Goal: Navigation & Orientation: Find specific page/section

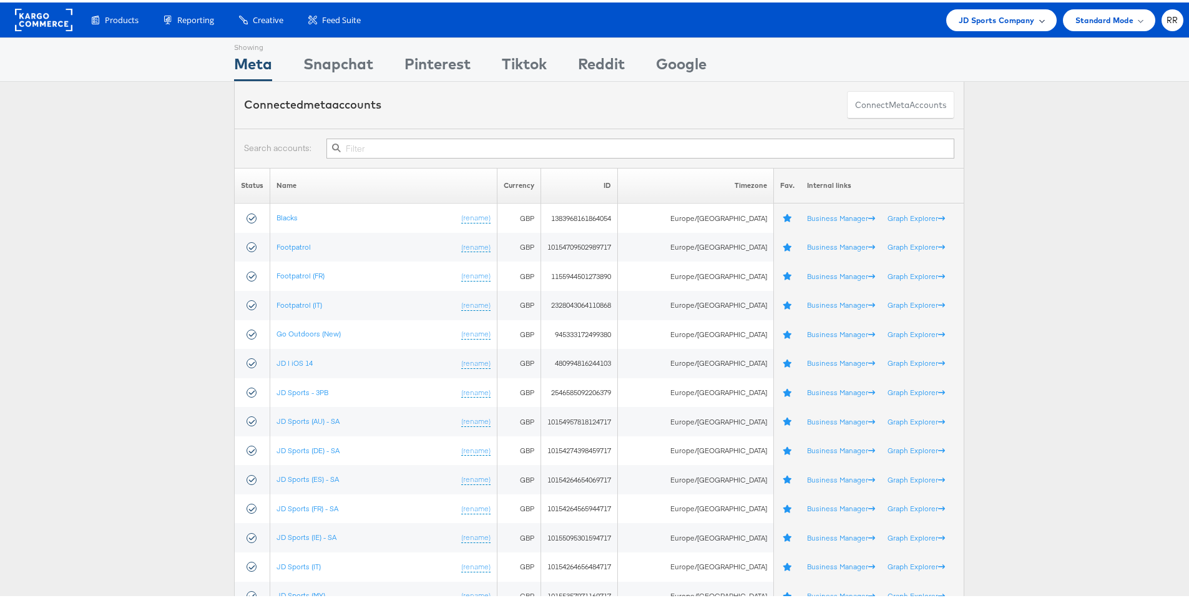
click at [976, 17] on span "JD Sports Company" at bounding box center [997, 17] width 76 height 13
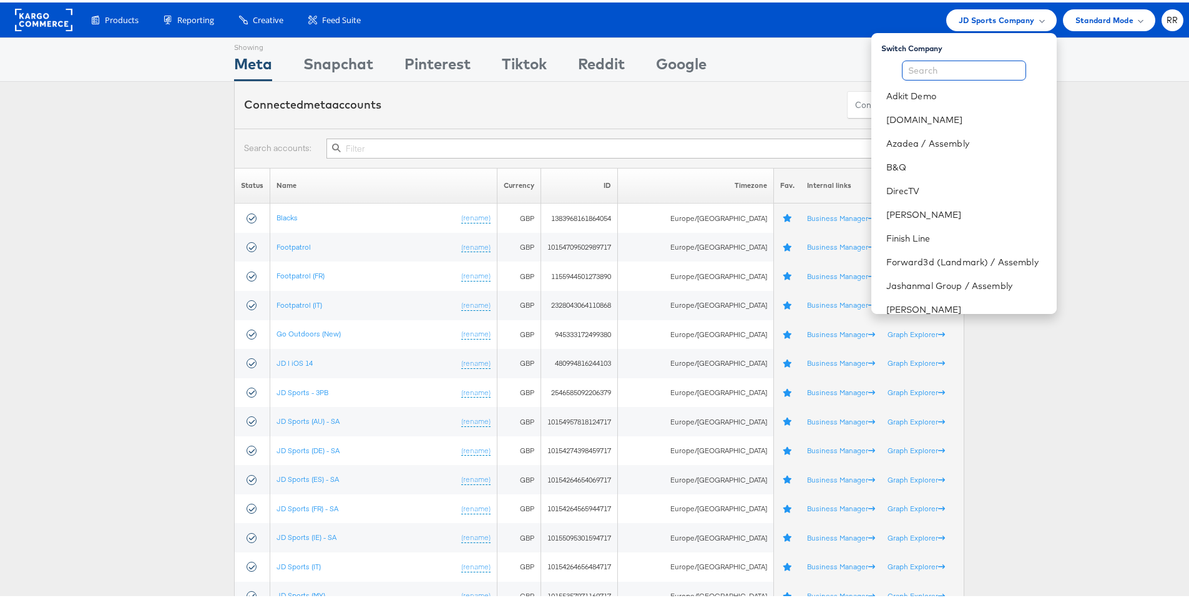
click at [963, 60] on input "text" at bounding box center [964, 68] width 124 height 20
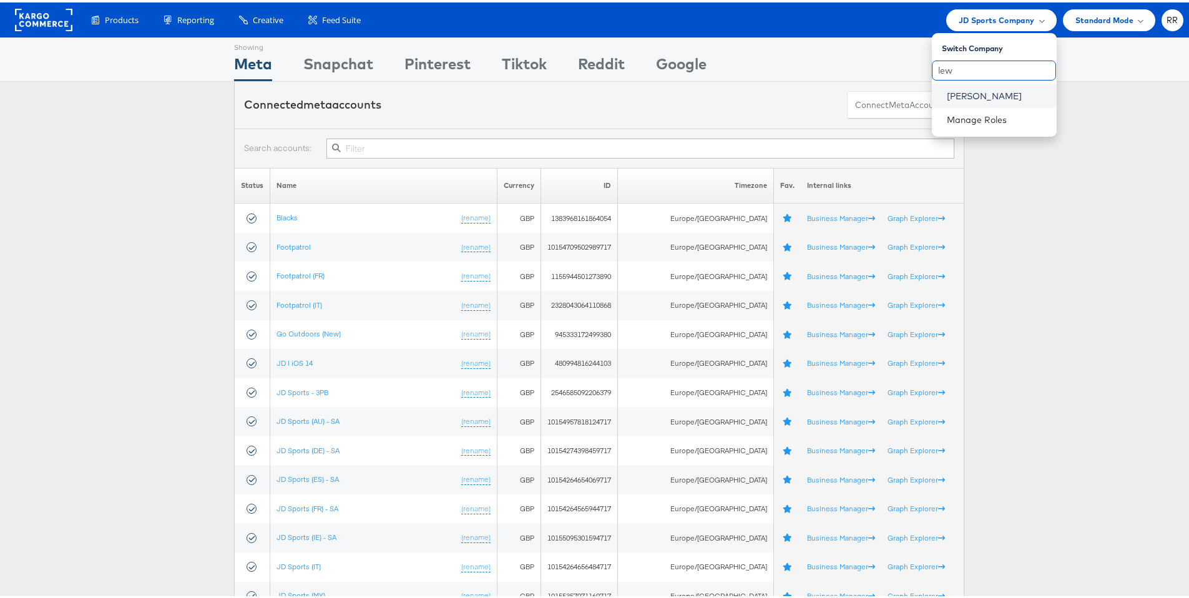
type input "lew"
click at [971, 94] on link "John Lewis" at bounding box center [997, 93] width 100 height 12
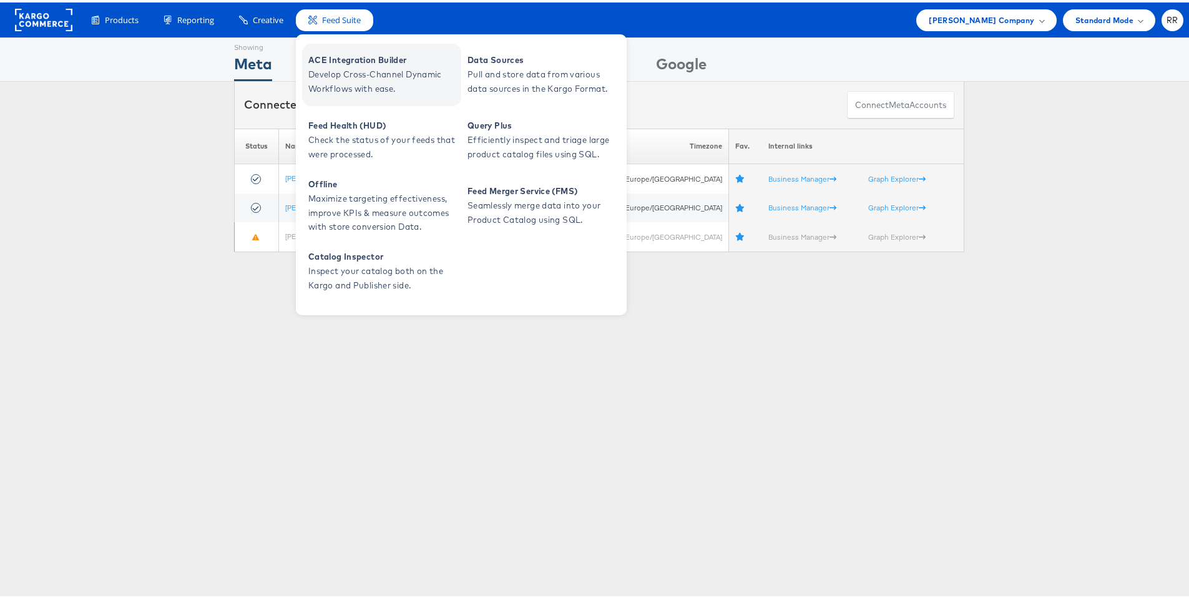
click at [398, 79] on span "Develop Cross-Channel Dynamic Workflows with ease." at bounding box center [383, 79] width 150 height 29
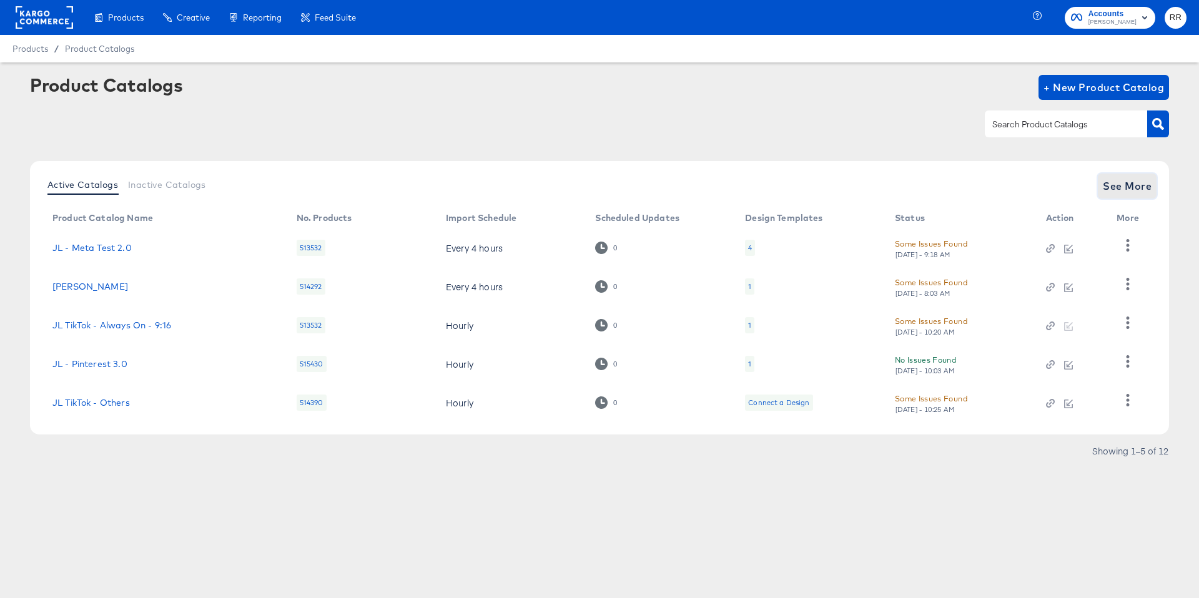
click at [1113, 181] on span "See More" at bounding box center [1127, 185] width 49 height 17
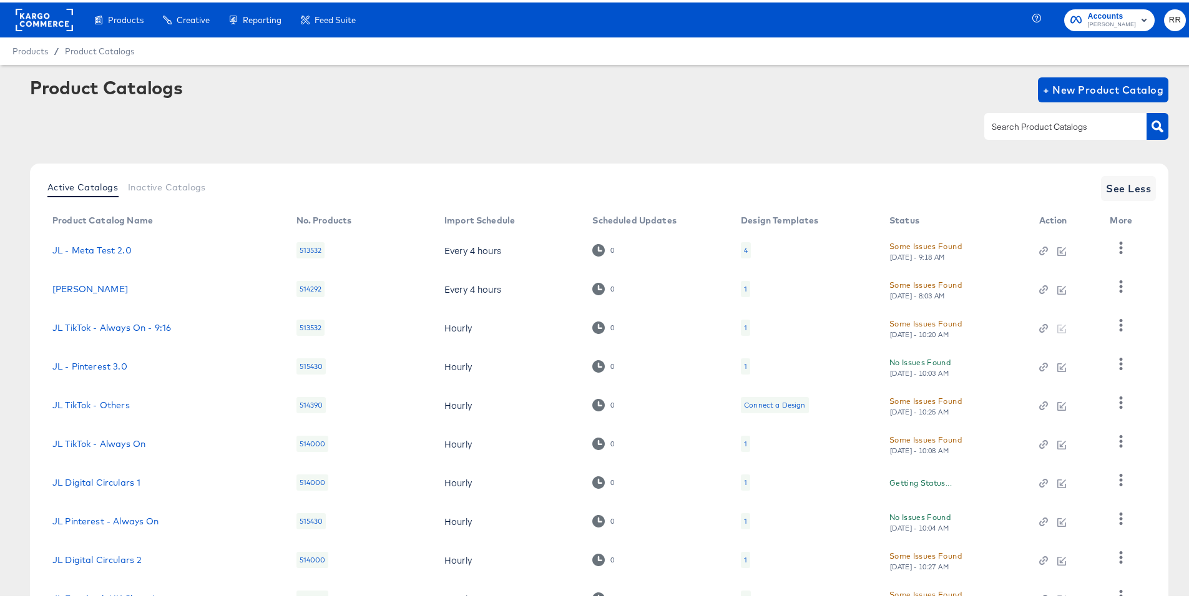
scroll to position [100, 0]
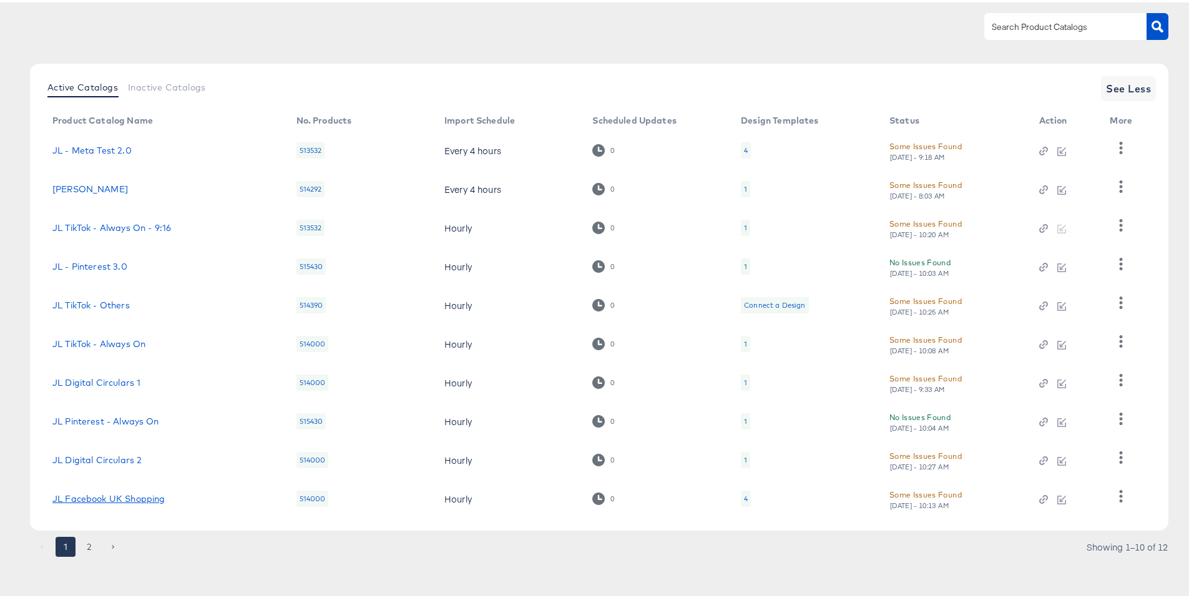
click at [124, 495] on link "JL Facebook UK Shopping" at bounding box center [108, 496] width 112 height 10
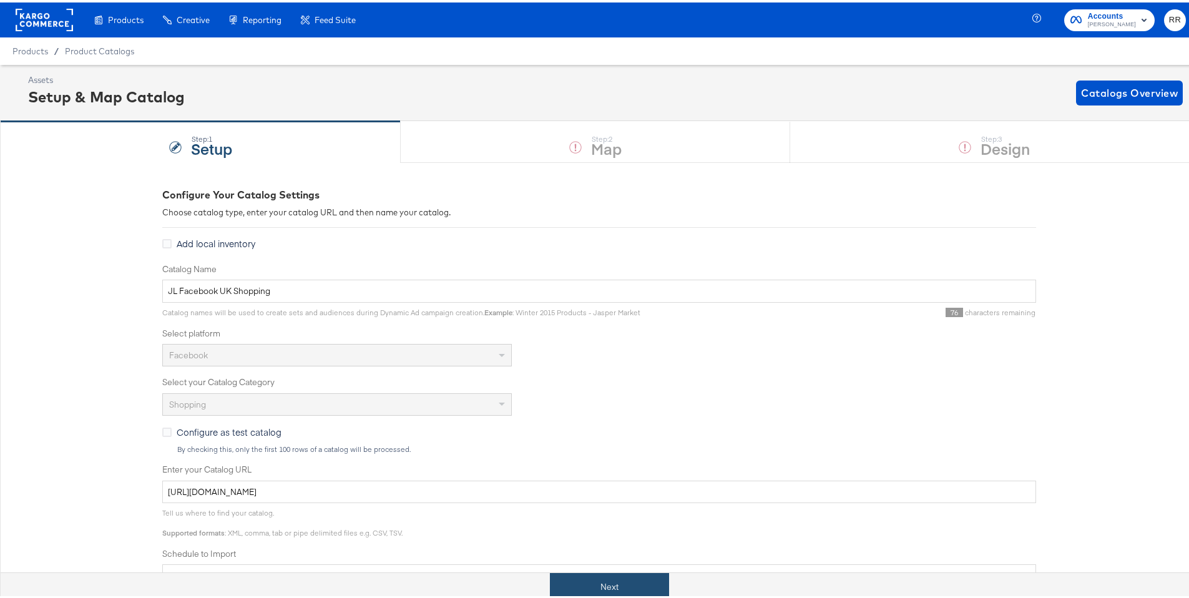
click at [606, 574] on button "Next" at bounding box center [609, 585] width 119 height 28
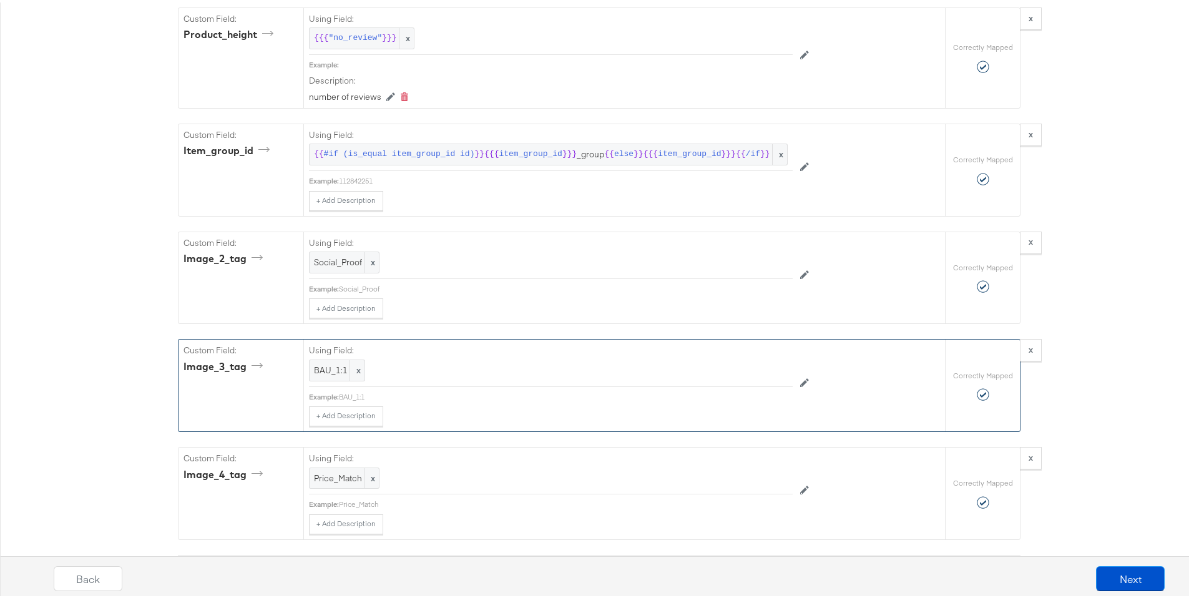
scroll to position [3676, 0]
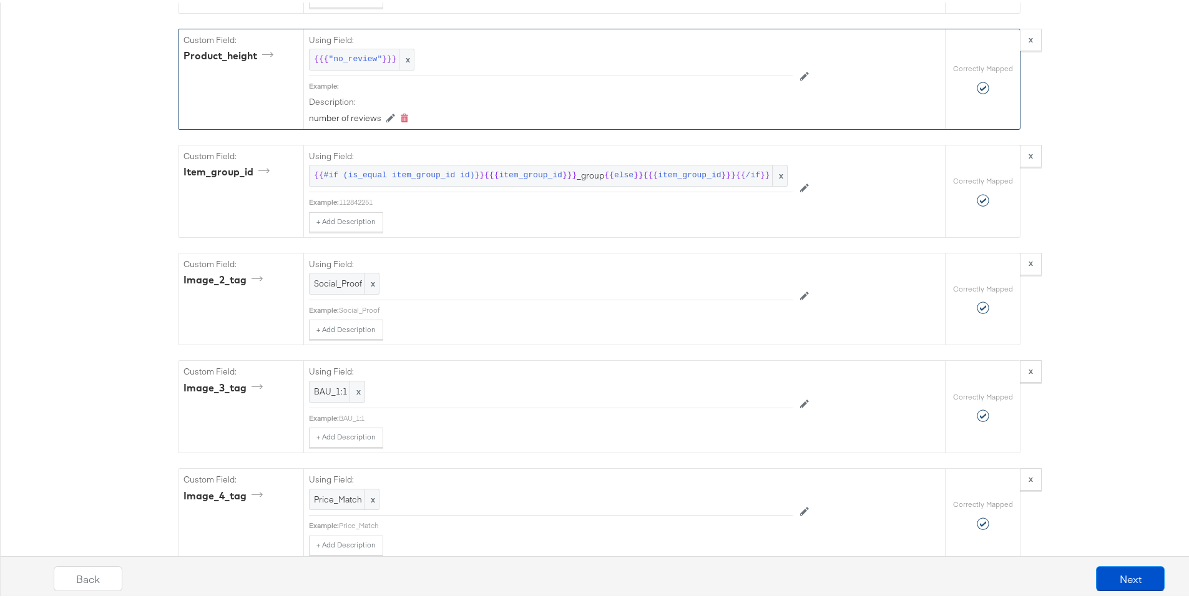
click at [372, 106] on label "Description:" at bounding box center [551, 100] width 484 height 12
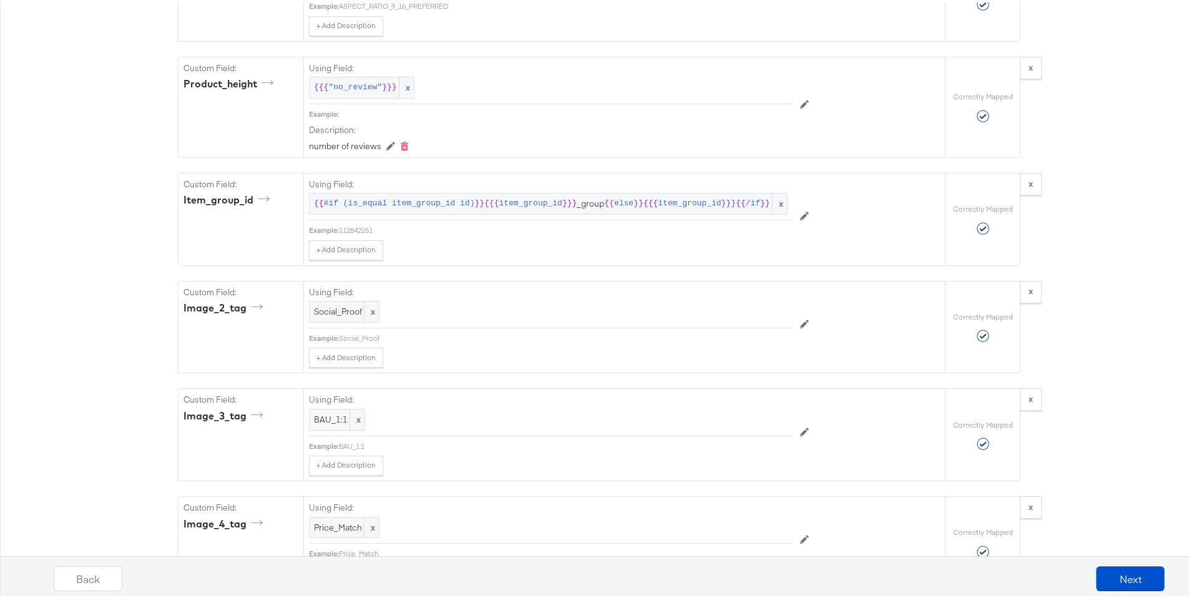
scroll to position [3647, 0]
drag, startPoint x: 355, startPoint y: 210, endPoint x: 293, endPoint y: 206, distance: 62.5
click at [293, 155] on div "Custom Field: product_height Using Field: {{{ "no_review" }}} x Example: Descri…" at bounding box center [562, 106] width 767 height 100
click at [394, 134] on label "Description:" at bounding box center [551, 128] width 484 height 12
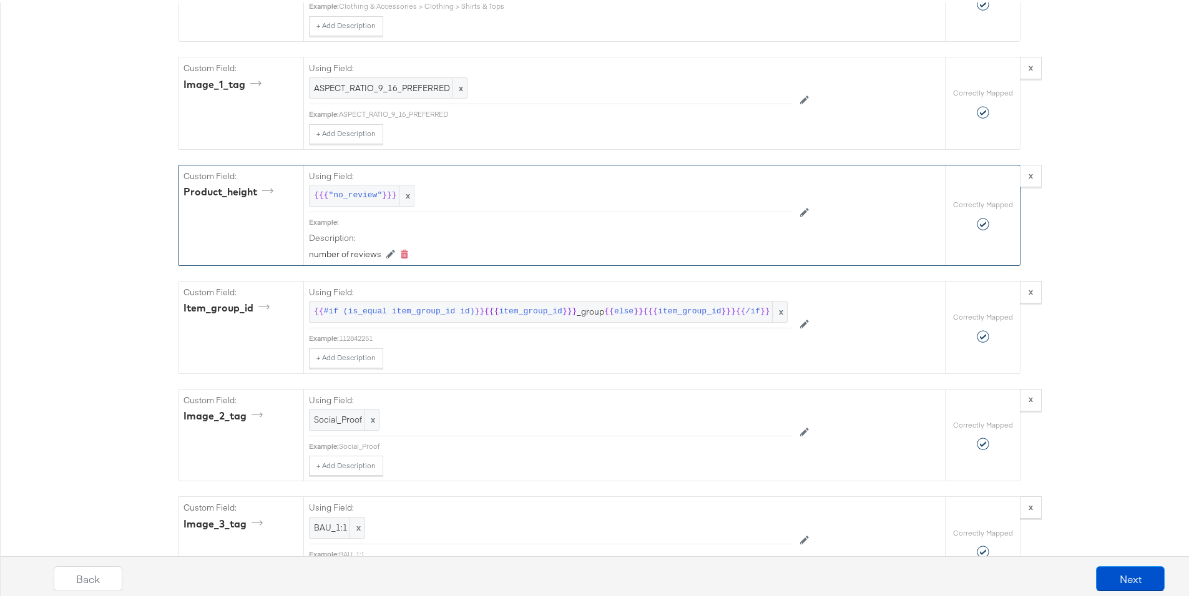
scroll to position [2218, 0]
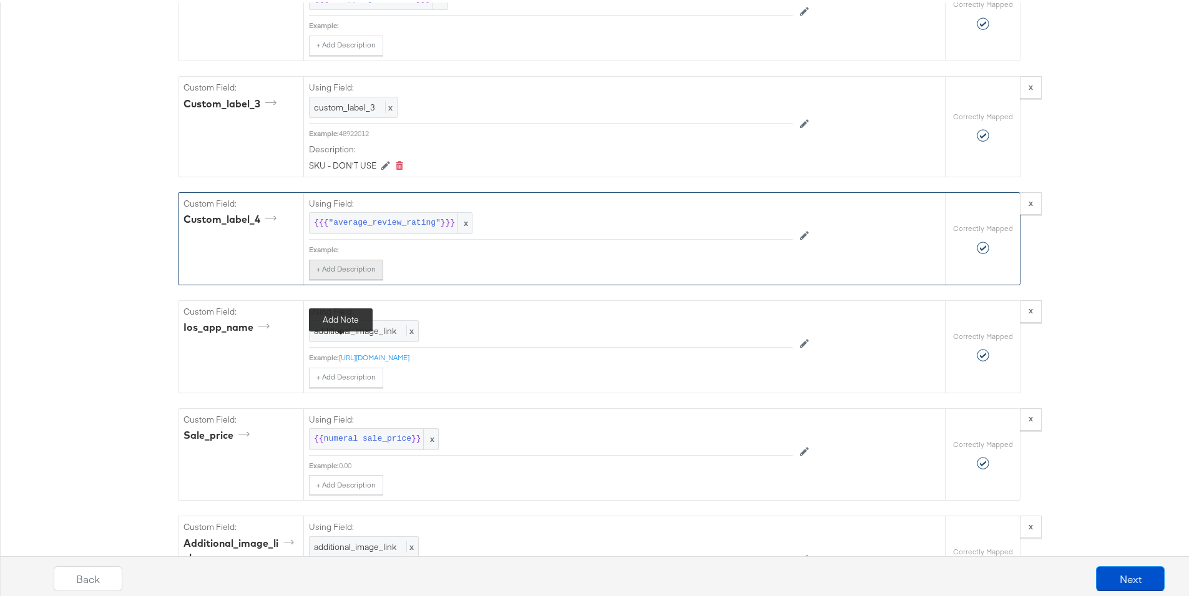
click at [371, 277] on button "+ Add Description" at bounding box center [346, 267] width 74 height 20
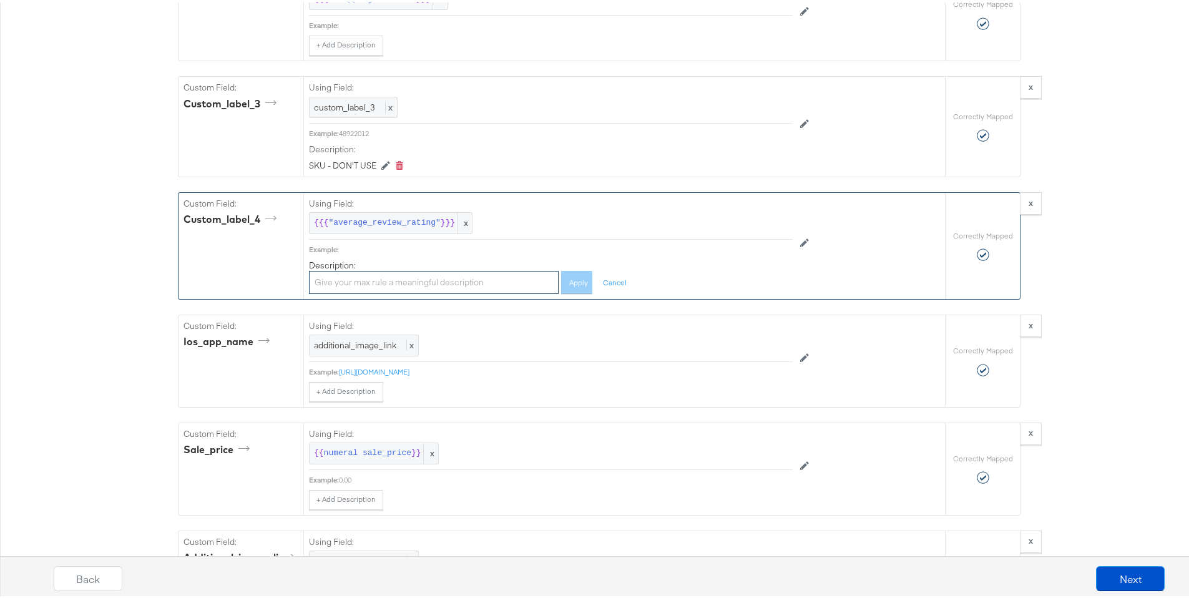
click at [385, 292] on input "text" at bounding box center [434, 279] width 250 height 23
type input "REVIEW RATING"
click at [568, 292] on button "Apply" at bounding box center [576, 279] width 31 height 23
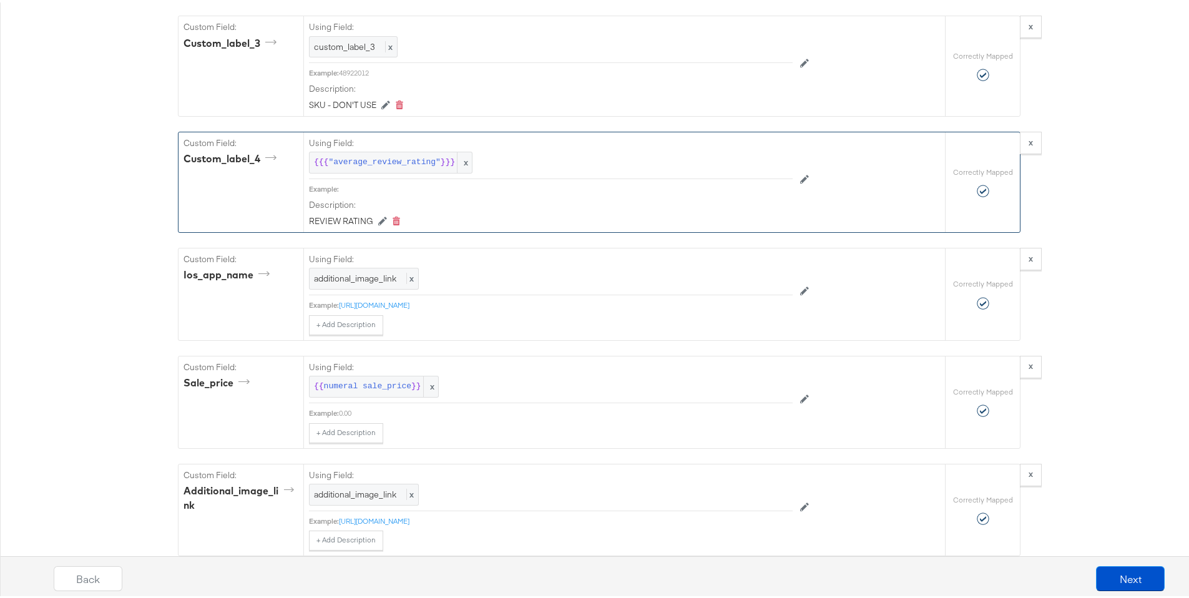
scroll to position [2284, 0]
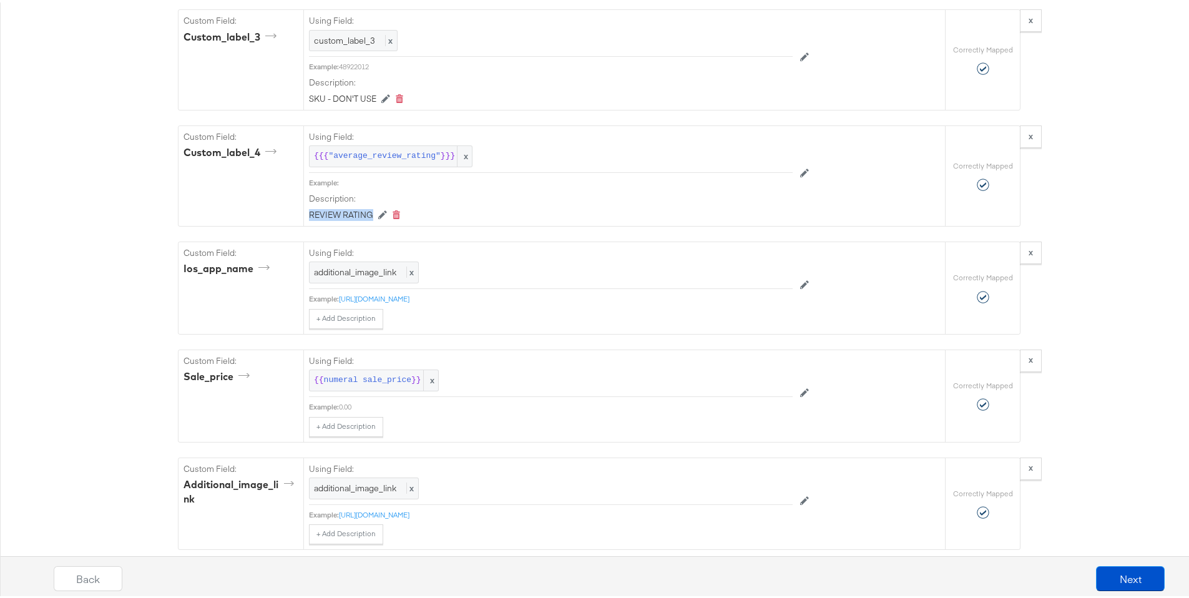
drag, startPoint x: 306, startPoint y: 289, endPoint x: 387, endPoint y: 291, distance: 81.2
click at [387, 219] on div "REVIEW RATING Edit Note Delete Note" at bounding box center [551, 213] width 484 height 12
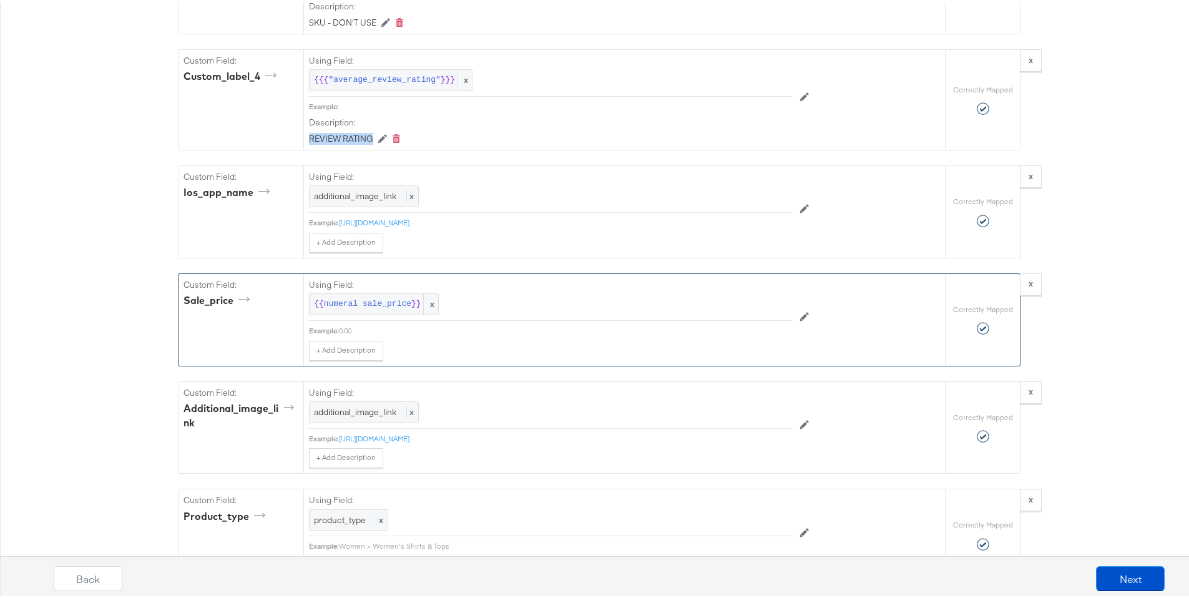
scroll to position [2363, 0]
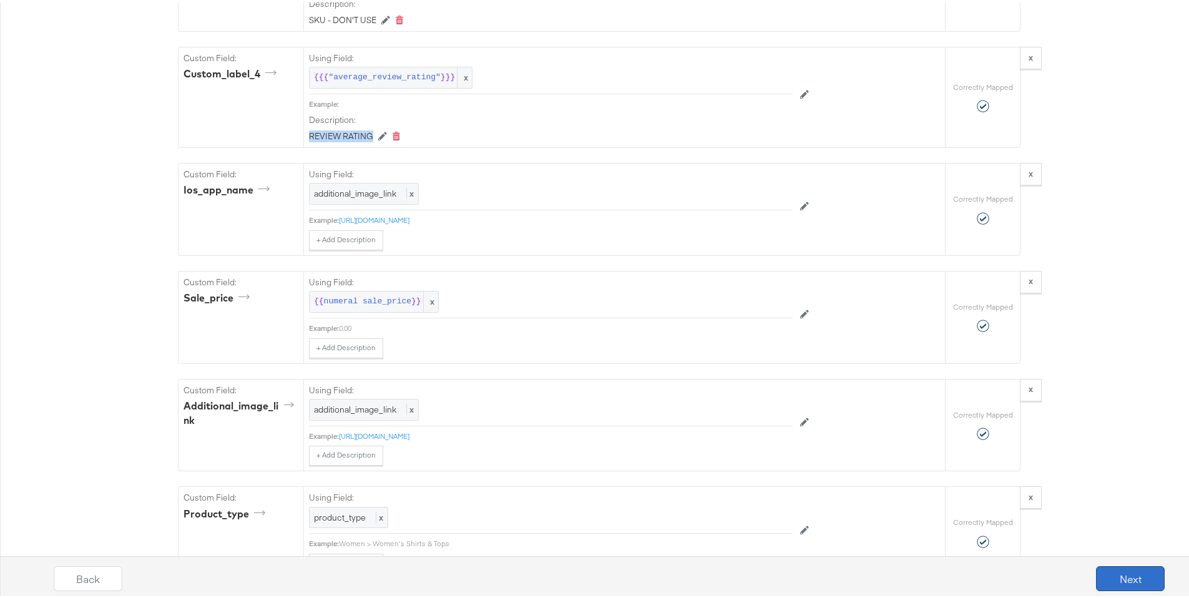
click at [1112, 576] on button "Next" at bounding box center [1130, 576] width 69 height 25
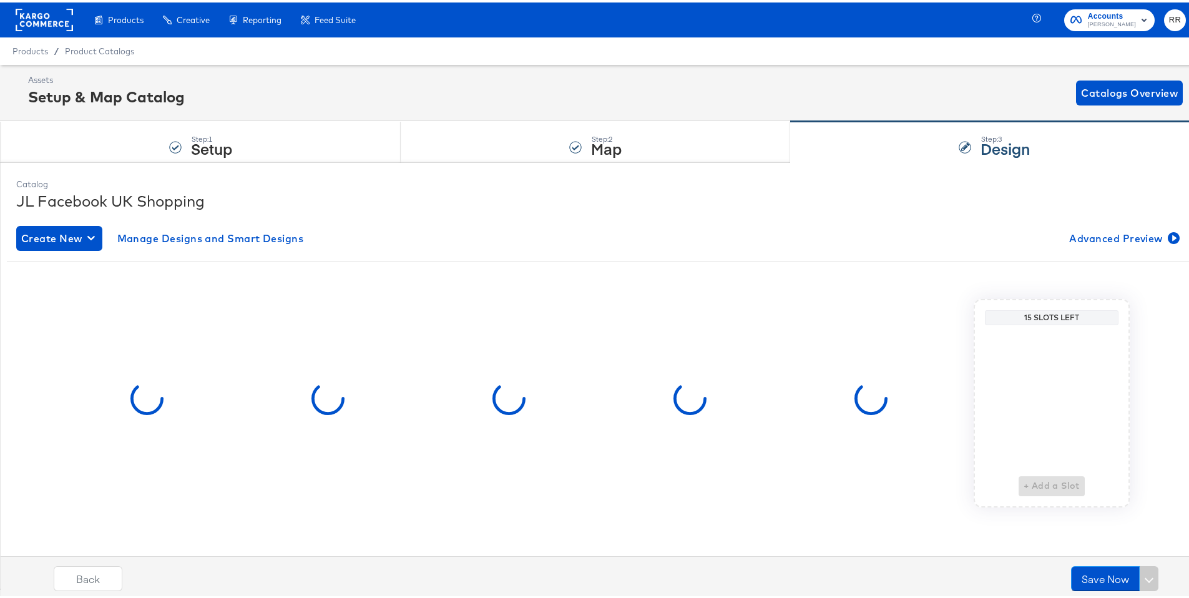
scroll to position [0, 0]
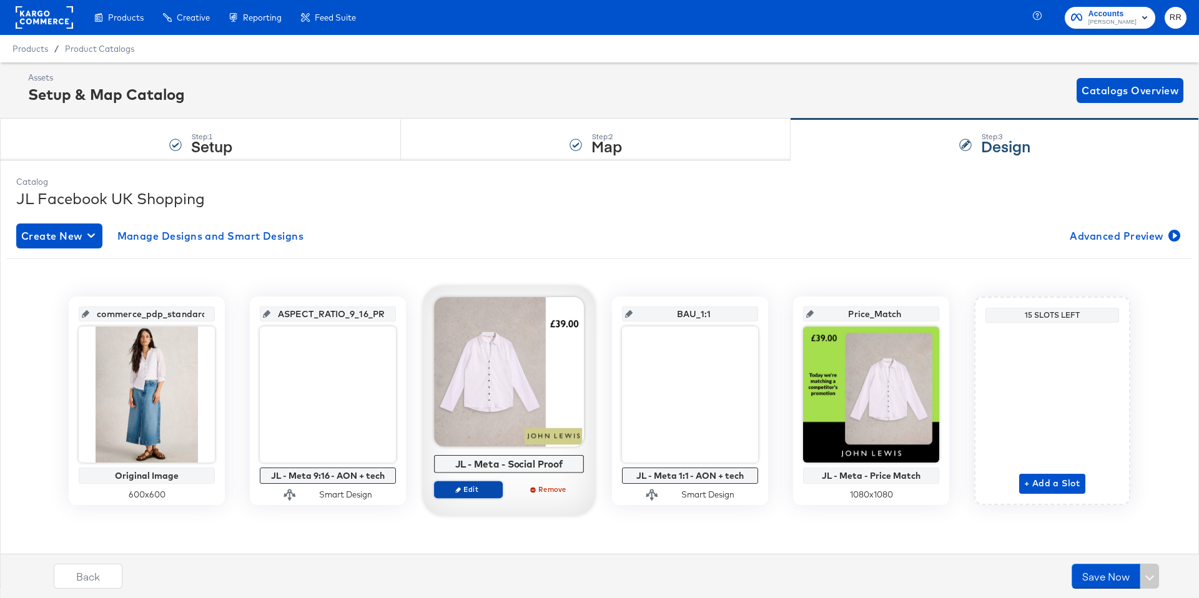
click at [479, 490] on span "Edit" at bounding box center [468, 488] width 57 height 9
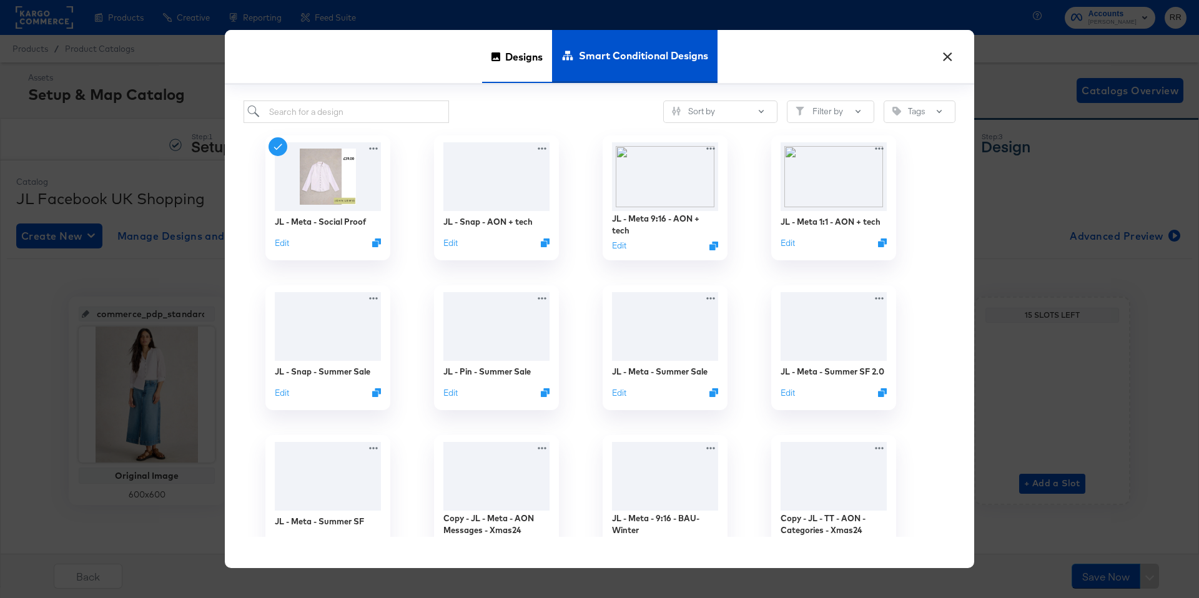
click at [525, 49] on span "Designs" at bounding box center [523, 56] width 37 height 55
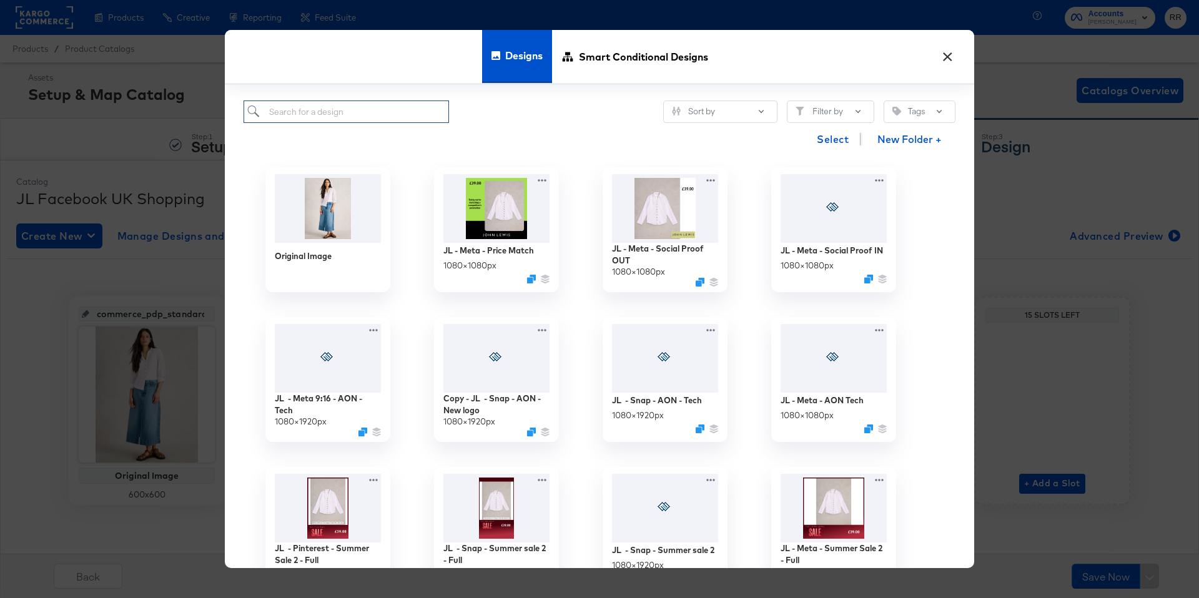
click at [406, 116] on input "search" at bounding box center [345, 112] width 205 height 23
type input "REVIEW"
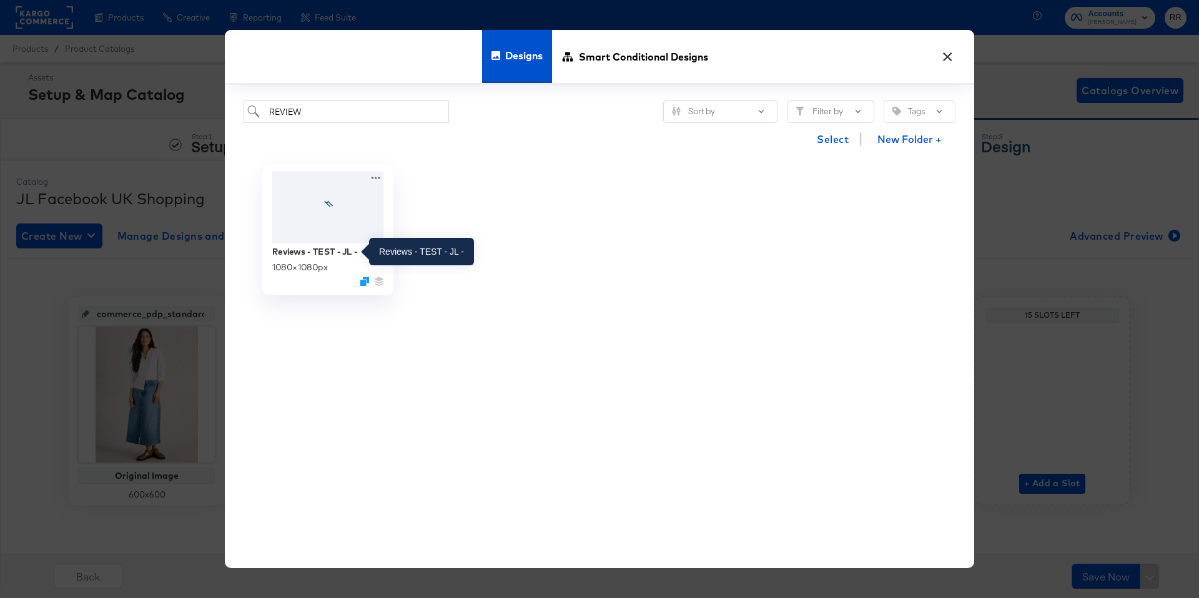
click at [355, 245] on div "Reviews - TEST - JL -" at bounding box center [315, 251] width 86 height 12
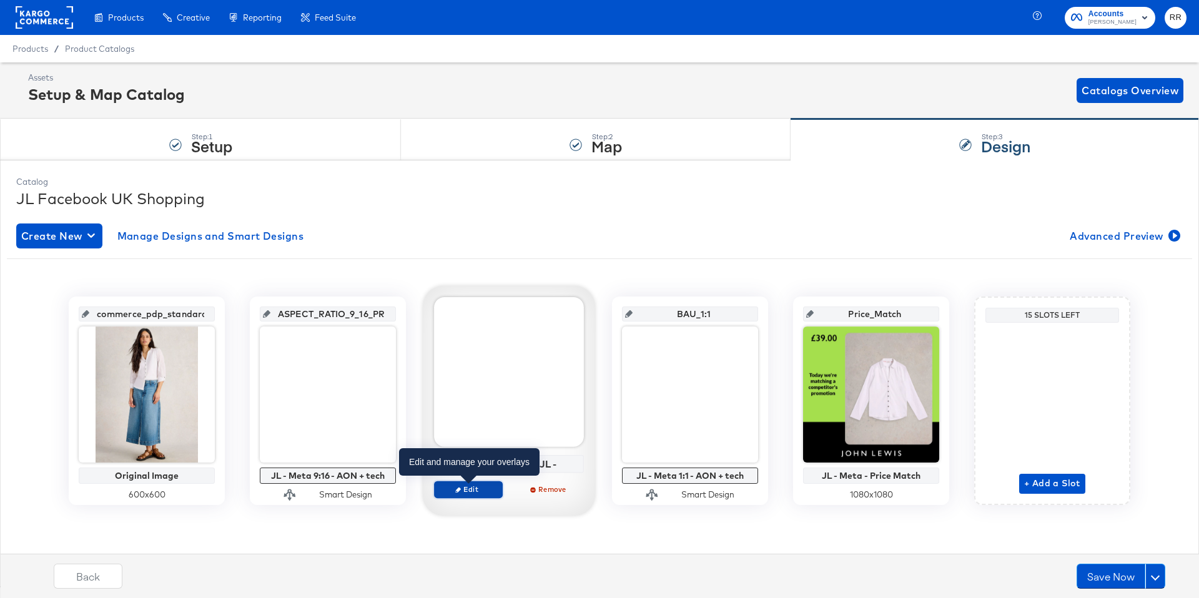
click at [495, 490] on span "Edit" at bounding box center [468, 488] width 57 height 9
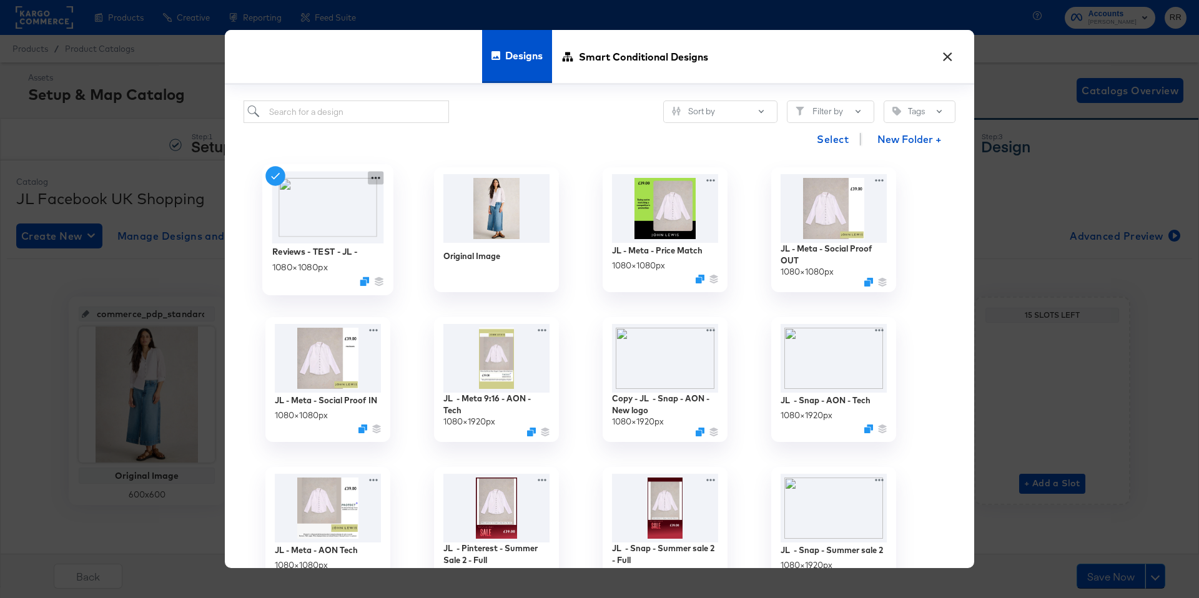
click at [376, 174] on icon at bounding box center [376, 178] width 16 height 13
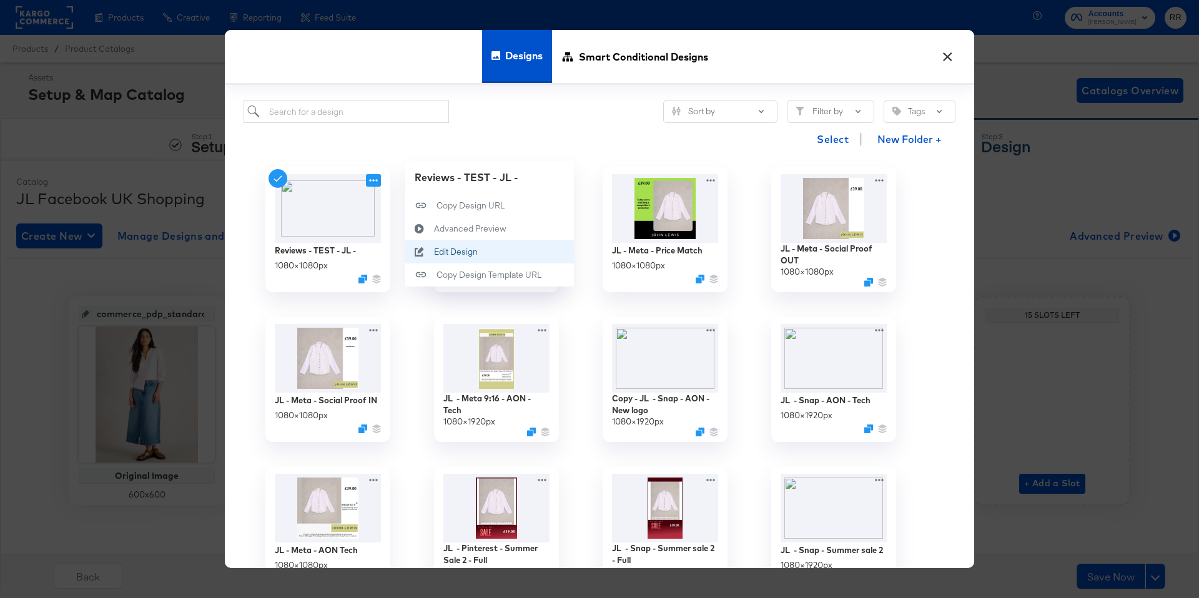
click at [483, 247] on button "Edit Design Edit Design" at bounding box center [489, 251] width 169 height 23
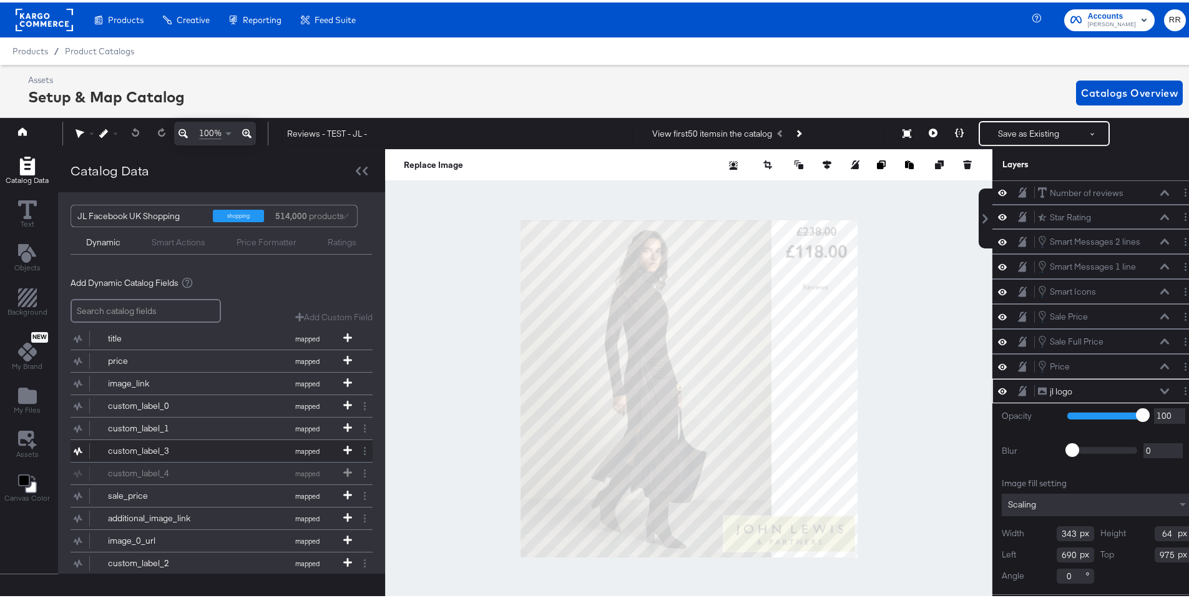
scroll to position [2, 0]
click at [162, 466] on div "custom_label_4 mapped" at bounding box center [222, 469] width 302 height 22
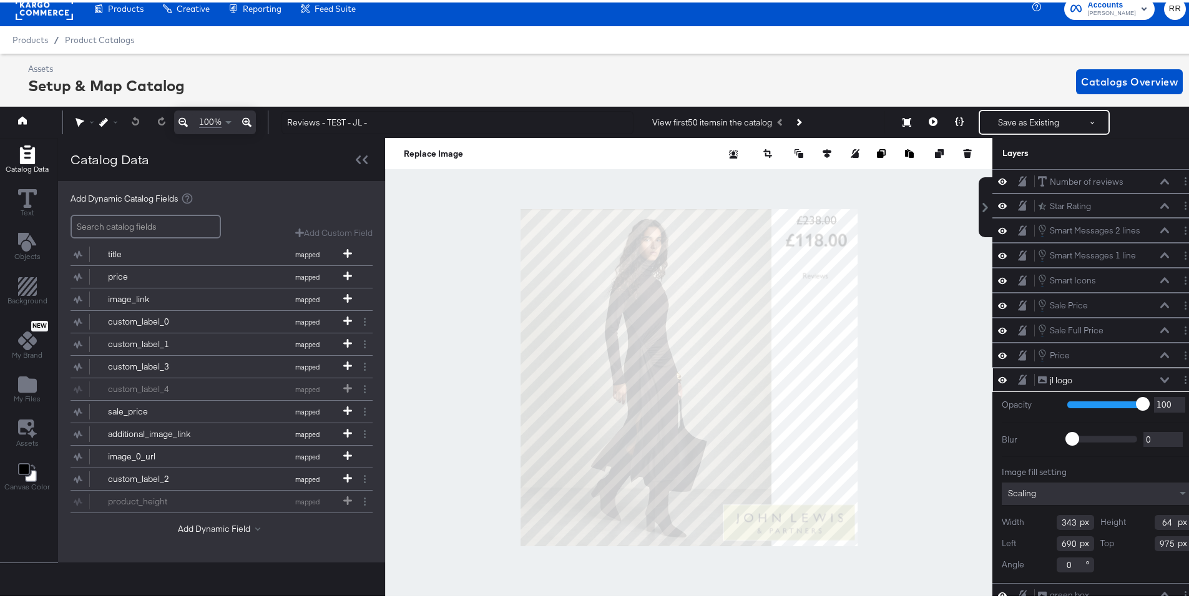
scroll to position [82, 0]
click at [801, 121] on button "Next Product" at bounding box center [798, 120] width 17 height 22
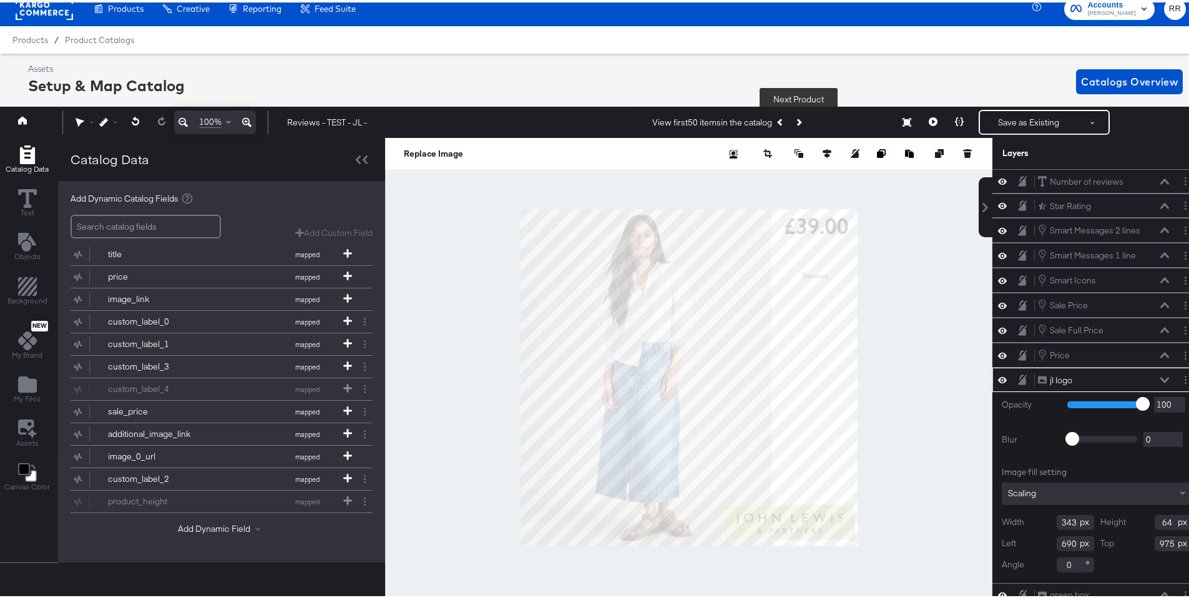
click at [801, 121] on button "Next Product" at bounding box center [798, 120] width 17 height 22
click at [361, 381] on button at bounding box center [365, 387] width 16 height 16
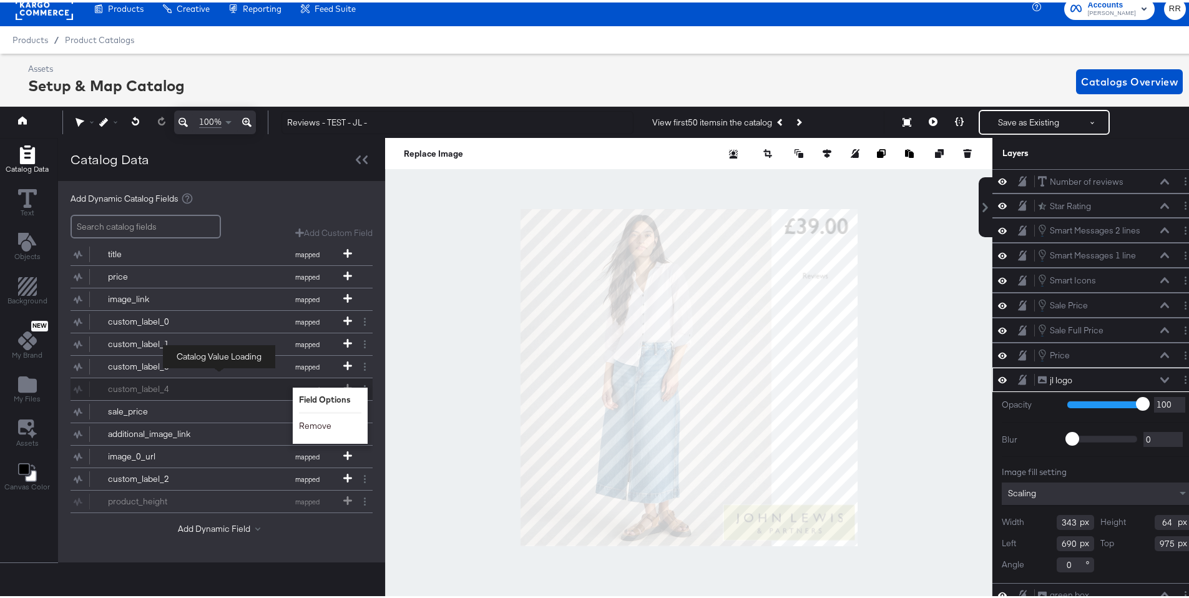
click at [315, 422] on button "Remove" at bounding box center [315, 424] width 32 height 12
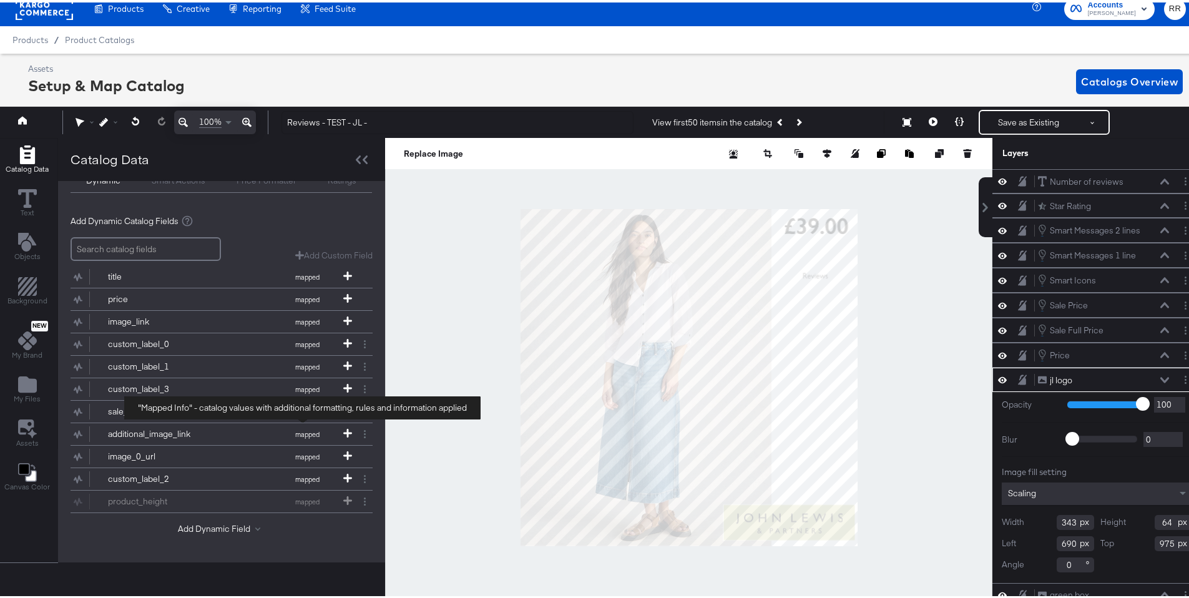
scroll to position [60, 0]
click at [171, 235] on input "search" at bounding box center [146, 247] width 150 height 24
type input "4"
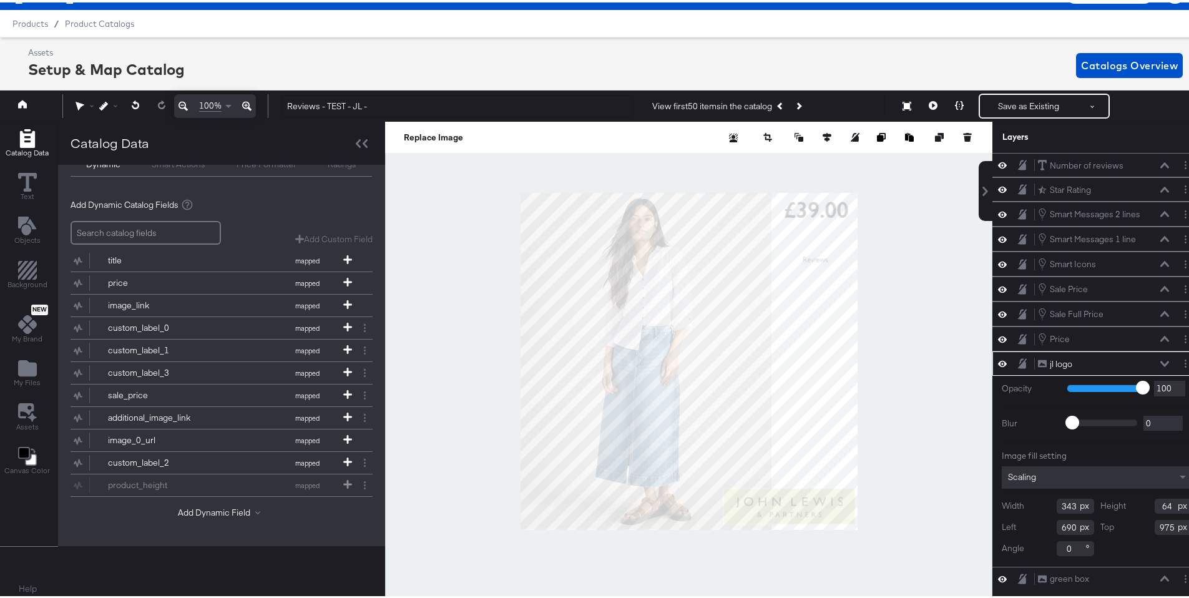
scroll to position [28, 0]
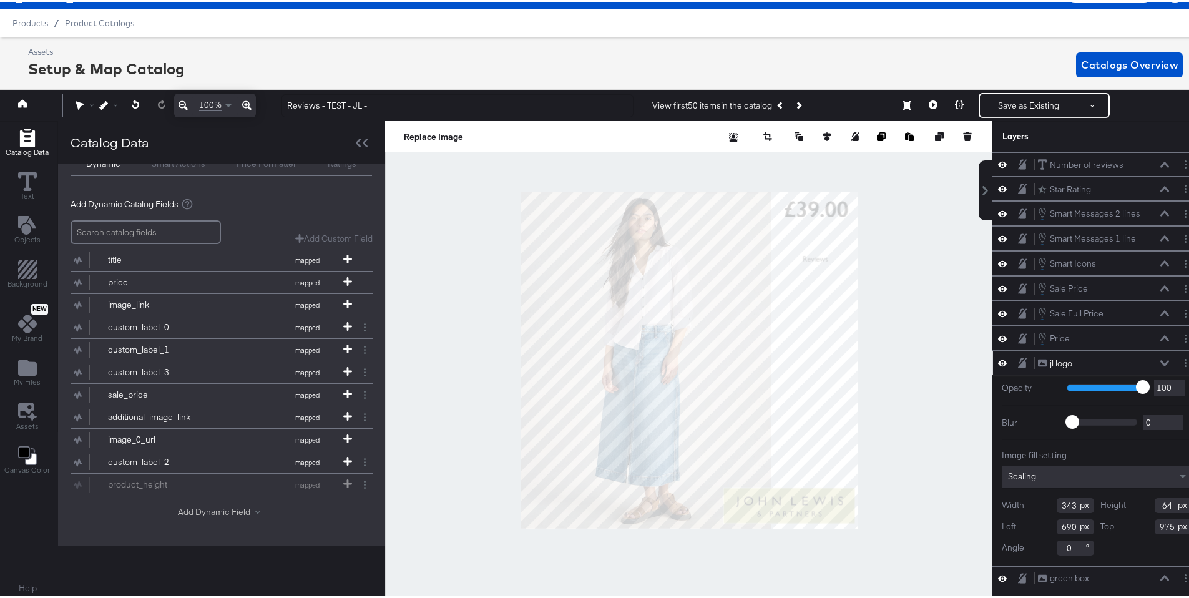
click at [212, 505] on button "Add Dynamic Field" at bounding box center [221, 510] width 87 height 12
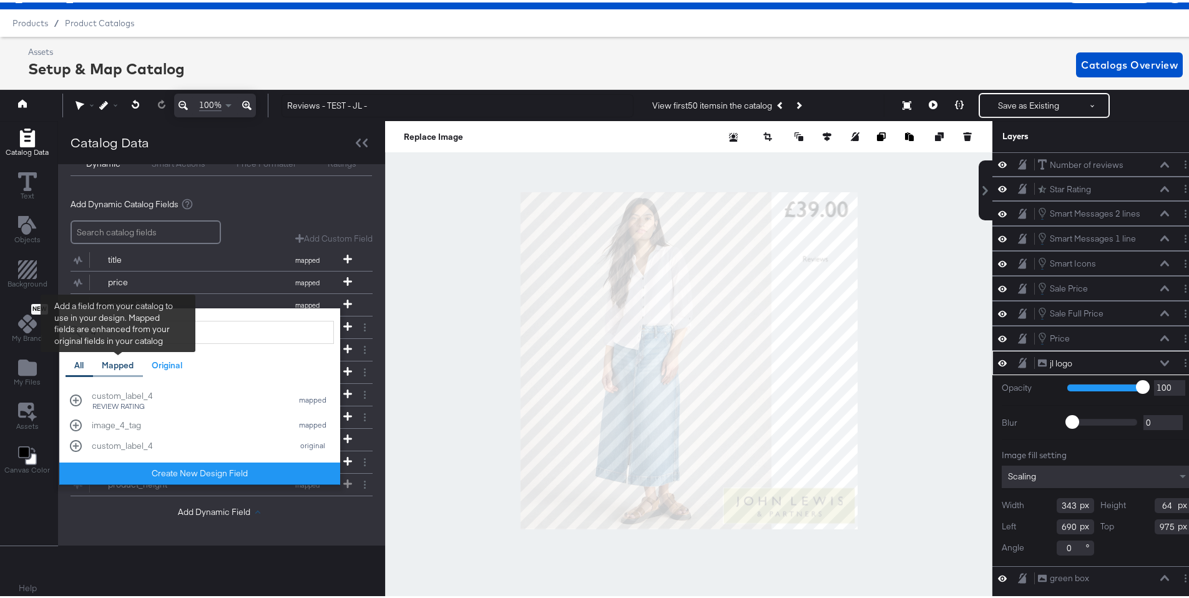
type input "4"
click at [112, 361] on div "Mapped" at bounding box center [118, 363] width 32 height 12
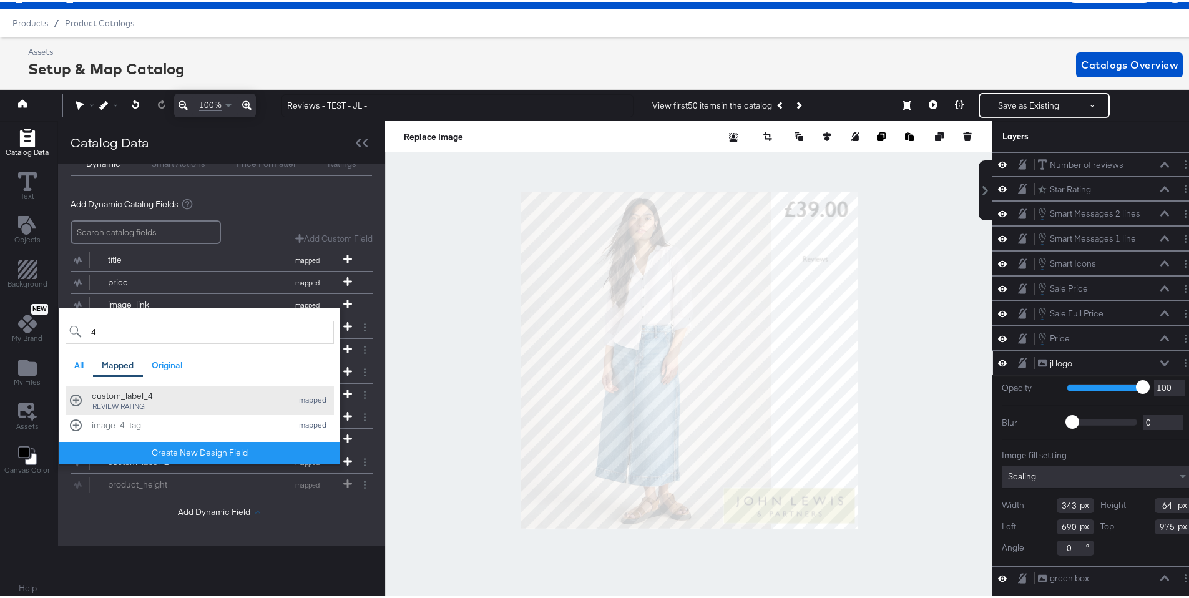
click at [175, 401] on div "REVIEW RATING" at bounding box center [189, 404] width 194 height 9
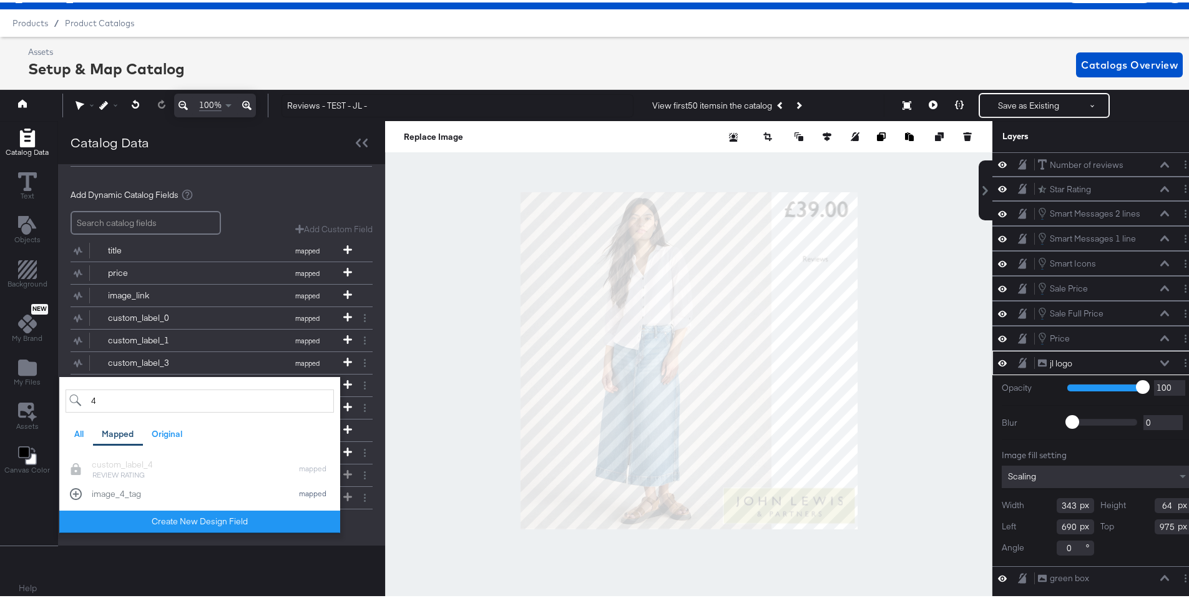
click at [370, 523] on div "Add Dynamic Field 4 All Mapped Original Add a field from your catalog to use in…" at bounding box center [222, 525] width 302 height 17
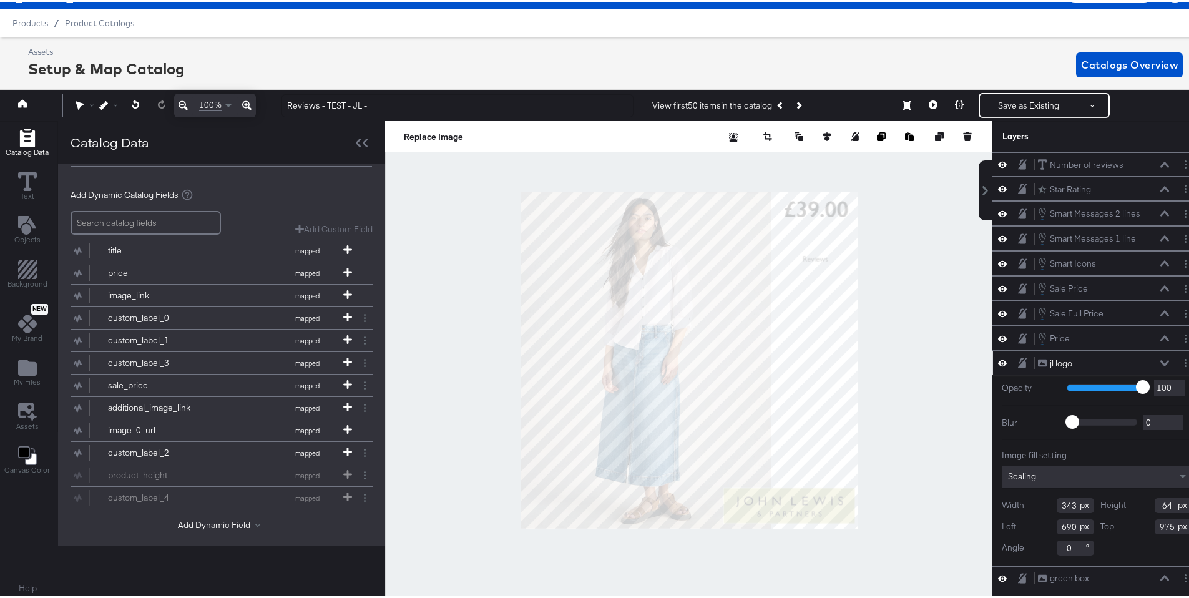
click at [910, 222] on div at bounding box center [688, 358] width 607 height 479
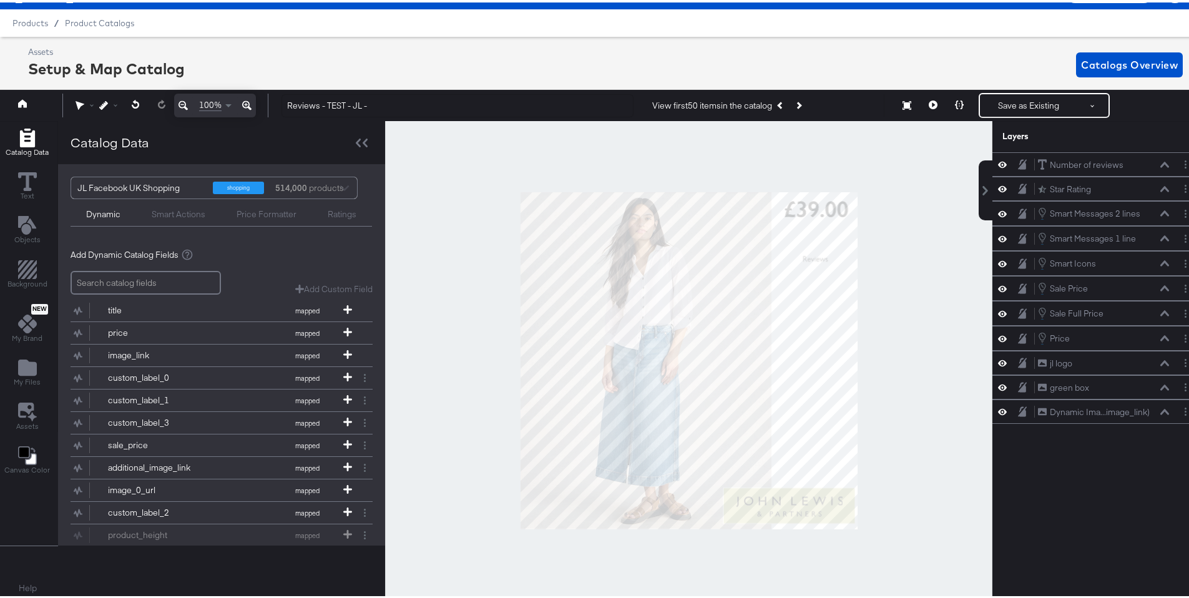
scroll to position [0, 0]
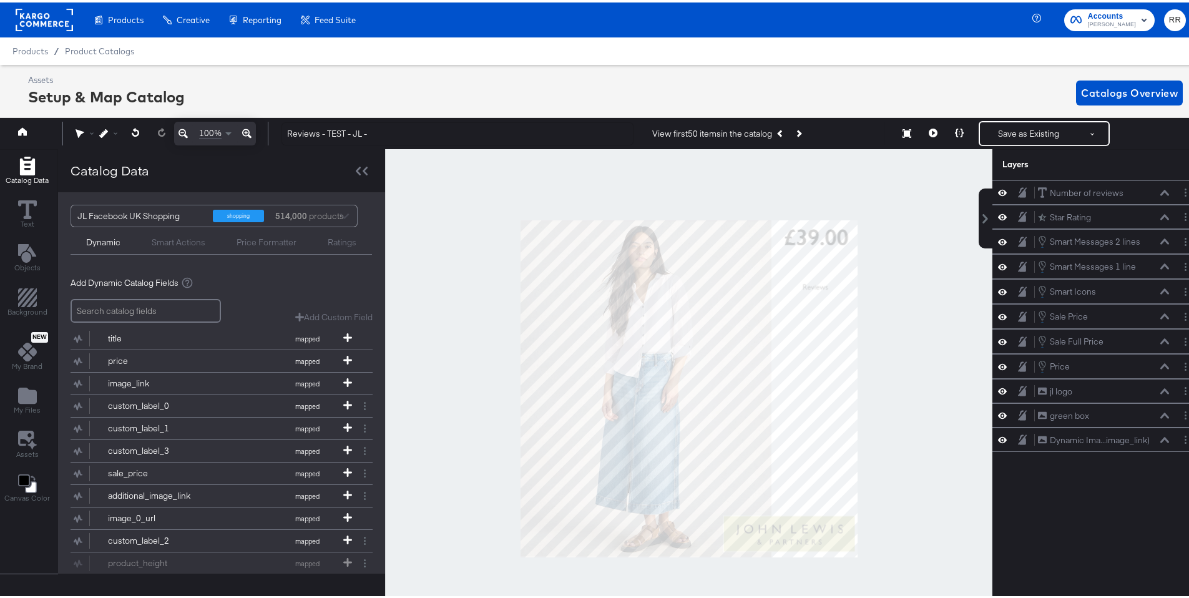
click at [44, 17] on rect at bounding box center [44, 17] width 57 height 22
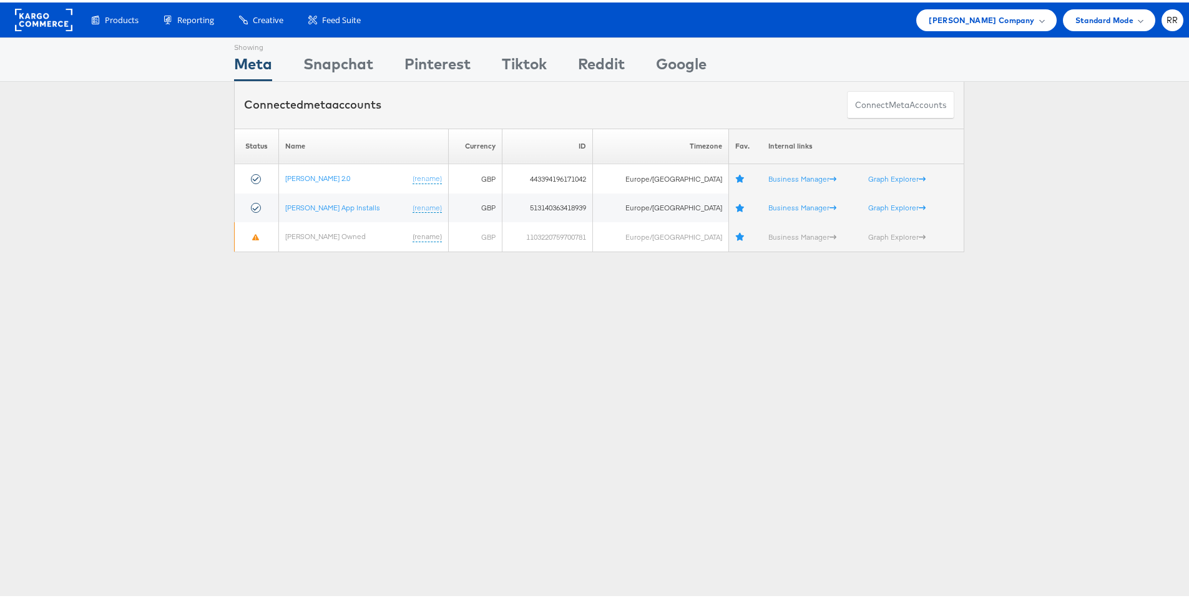
click at [61, 22] on rect at bounding box center [43, 17] width 57 height 22
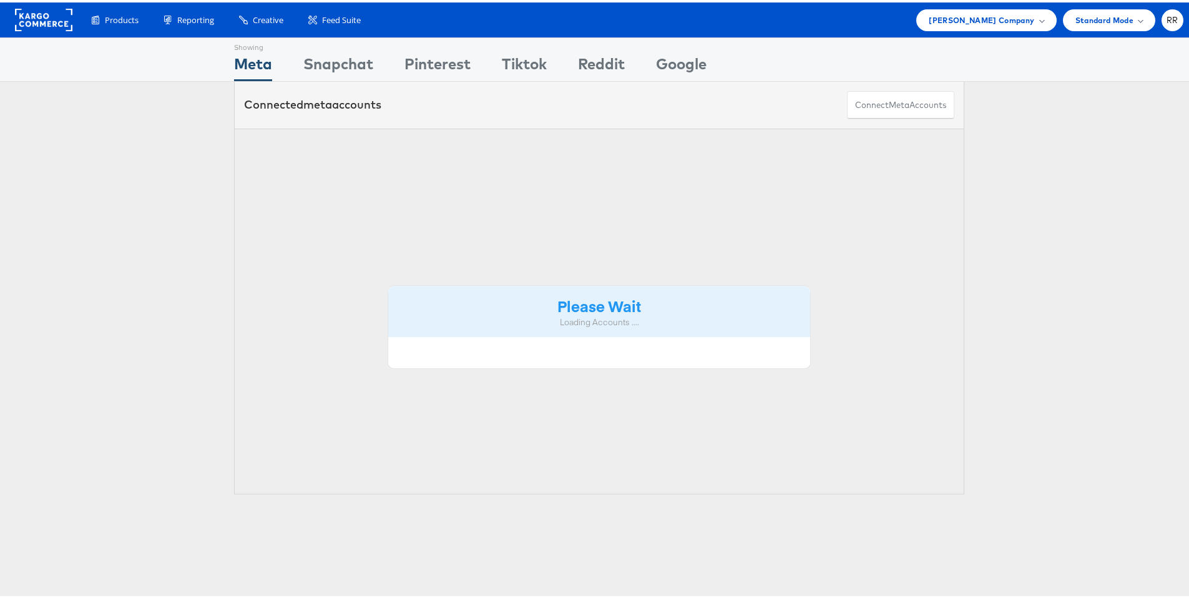
click at [973, 24] on div "[PERSON_NAME] Company" at bounding box center [987, 18] width 140 height 22
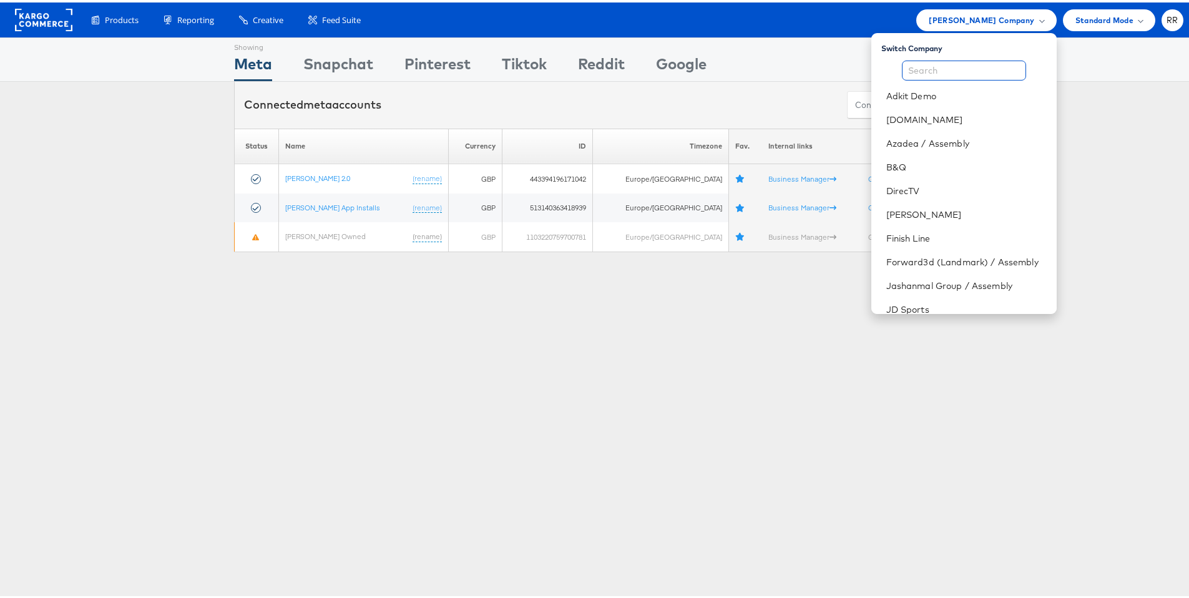
click at [954, 67] on input "text" at bounding box center [964, 68] width 124 height 20
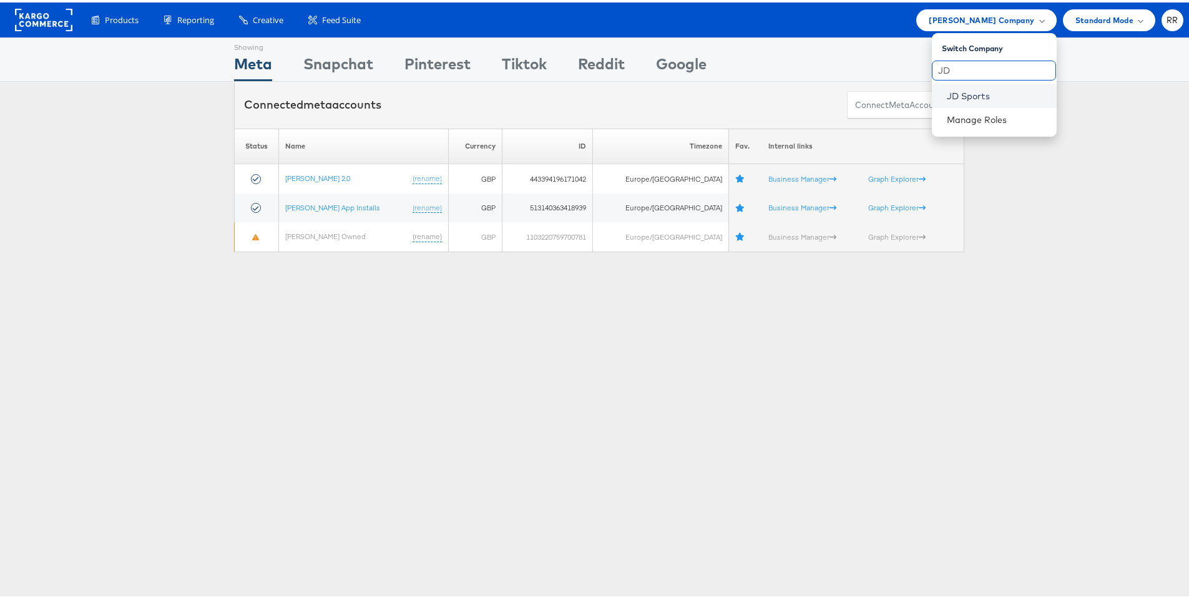
type input "JD"
click at [962, 91] on link "JD Sports" at bounding box center [997, 93] width 100 height 12
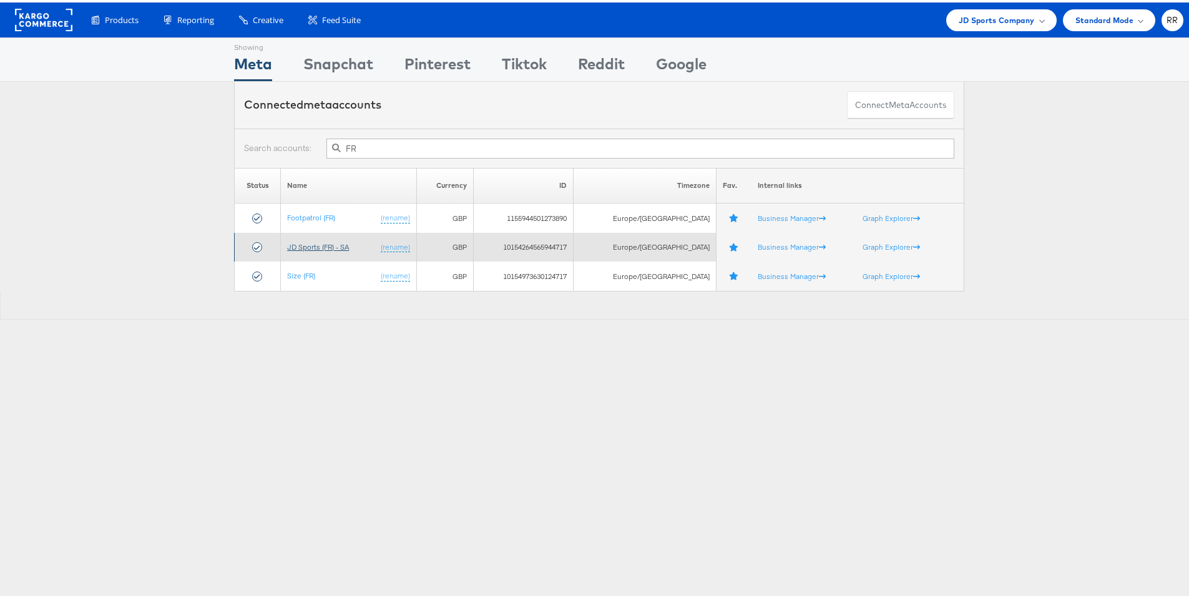
type input "FR"
click at [329, 243] on link "JD Sports (FR) - SA" at bounding box center [318, 244] width 62 height 9
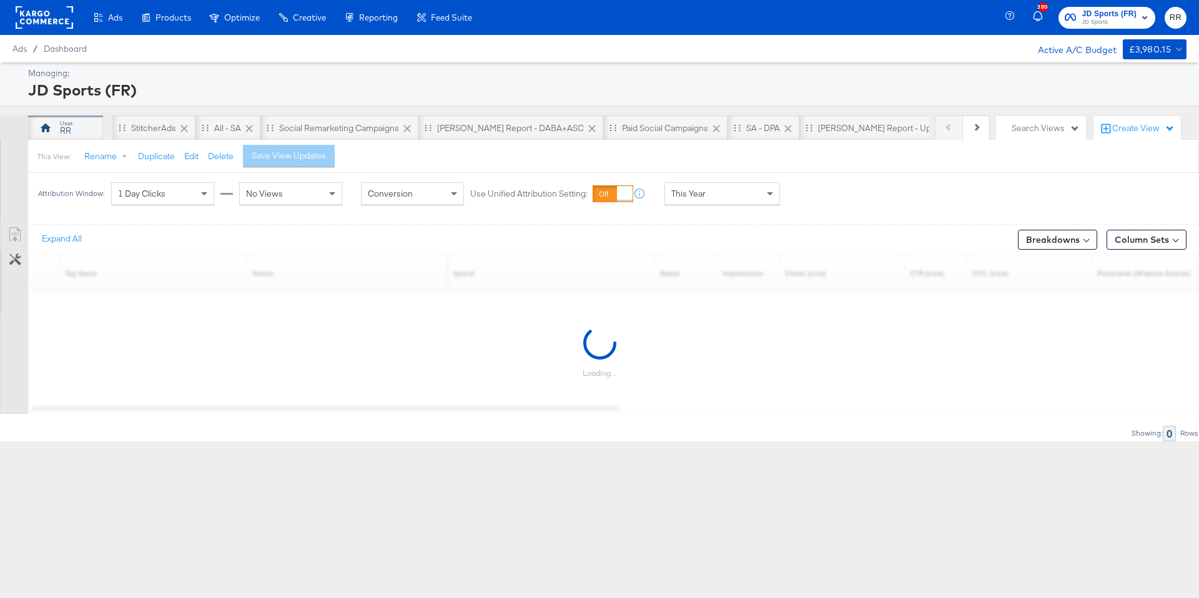
click at [67, 127] on div "RR" at bounding box center [65, 131] width 11 height 12
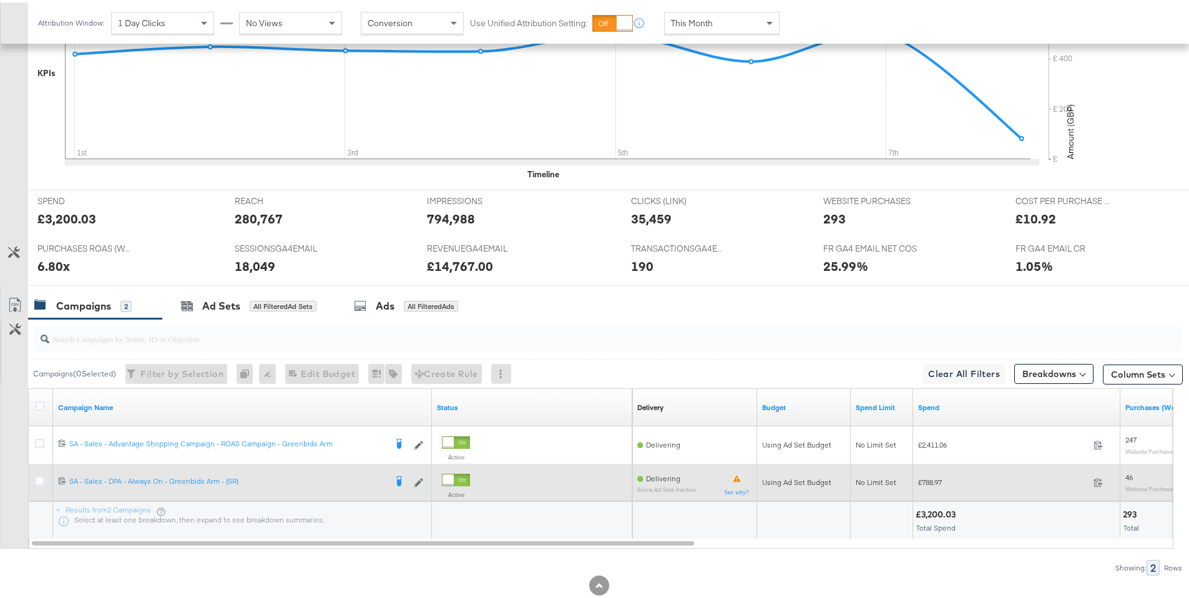
scroll to position [439, 0]
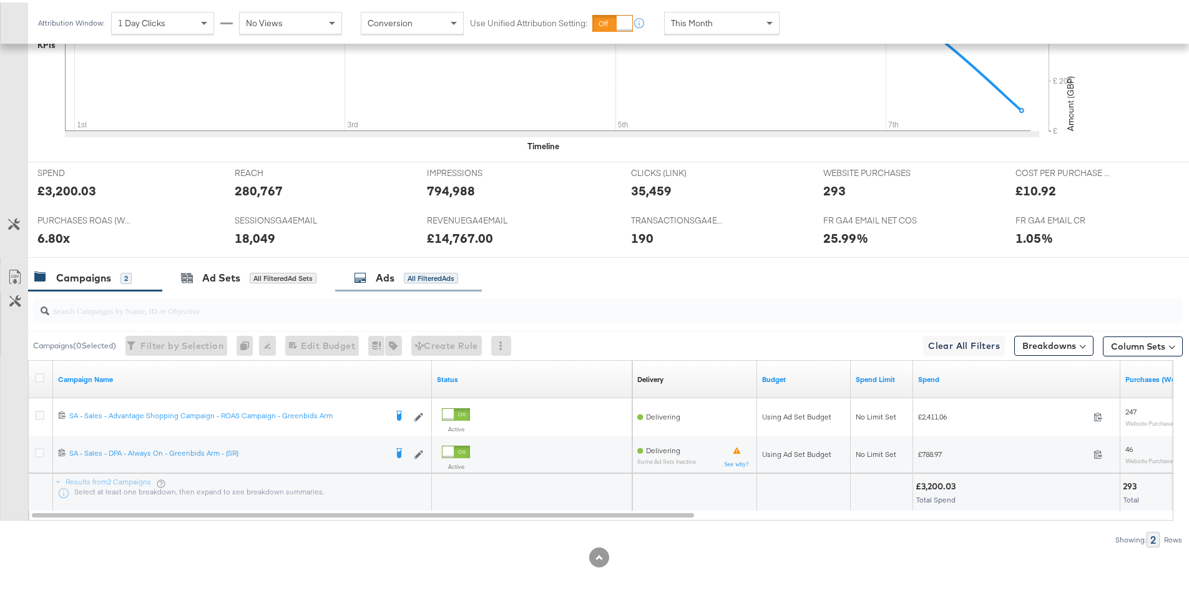
click at [405, 280] on div "All Filtered Ads" at bounding box center [431, 275] width 54 height 11
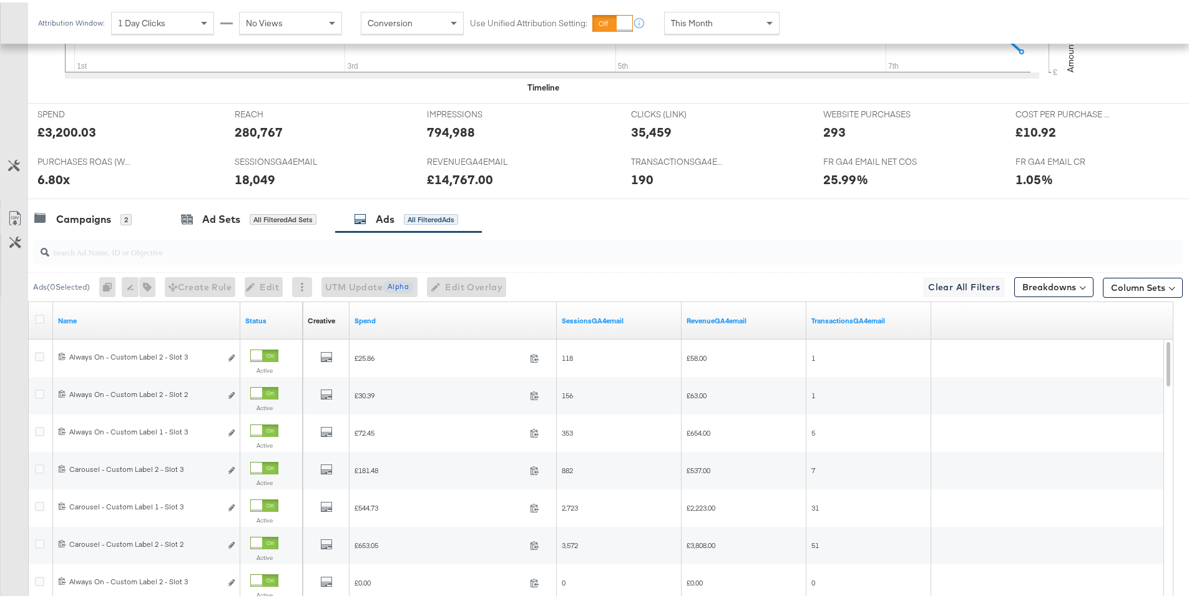
scroll to position [519, 0]
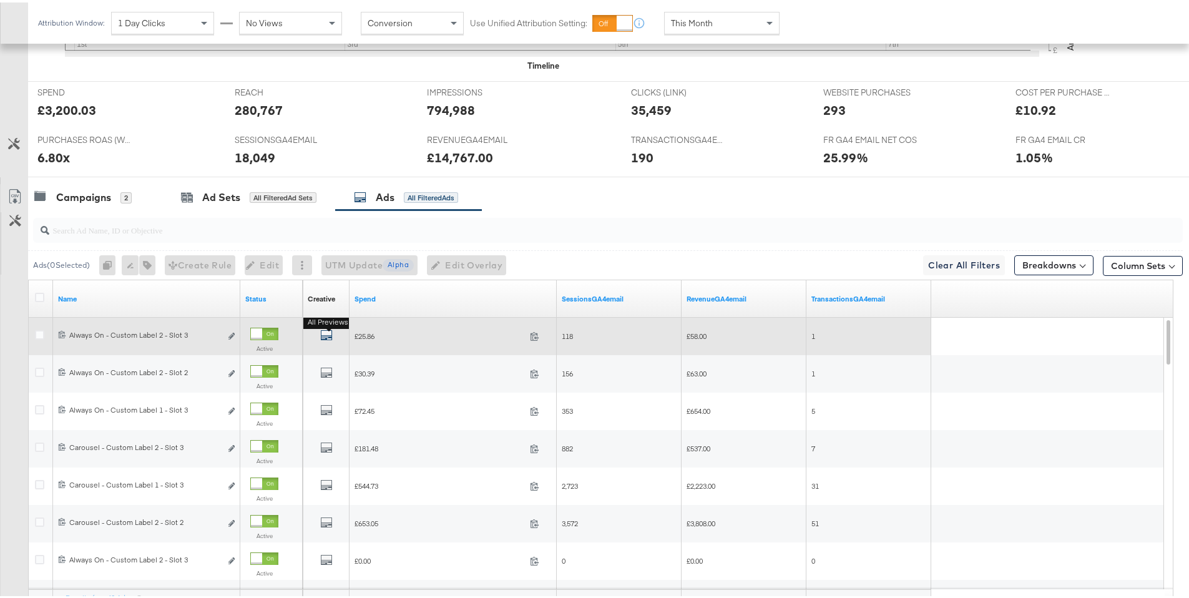
click at [320, 332] on icon "default" at bounding box center [326, 333] width 12 height 12
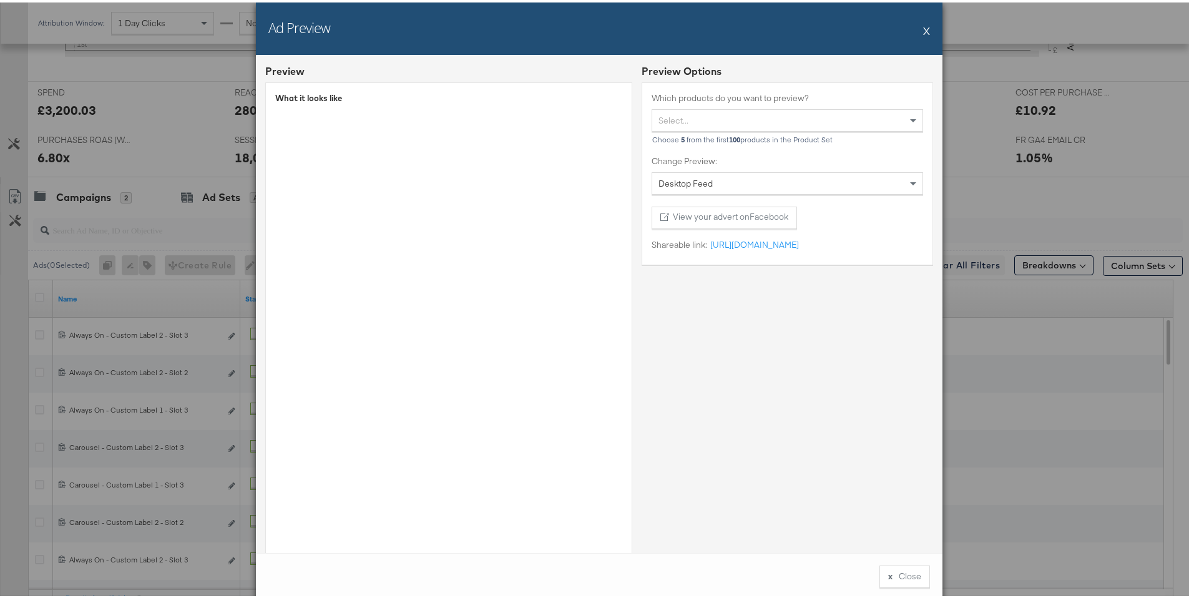
click at [923, 30] on button "X" at bounding box center [926, 28] width 7 height 25
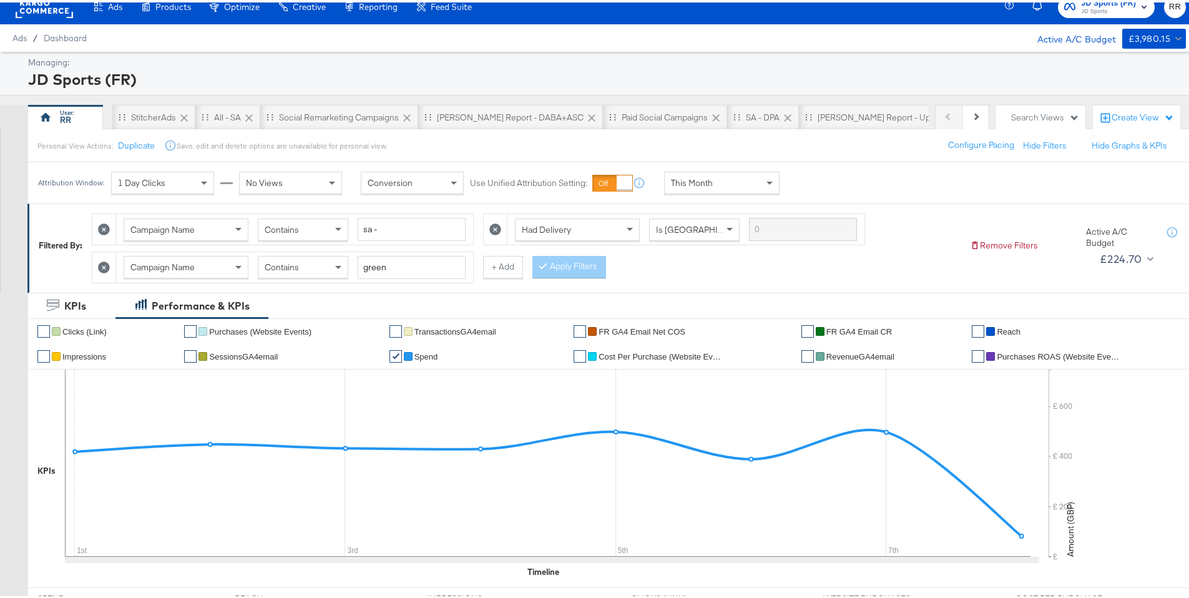
scroll to position [0, 0]
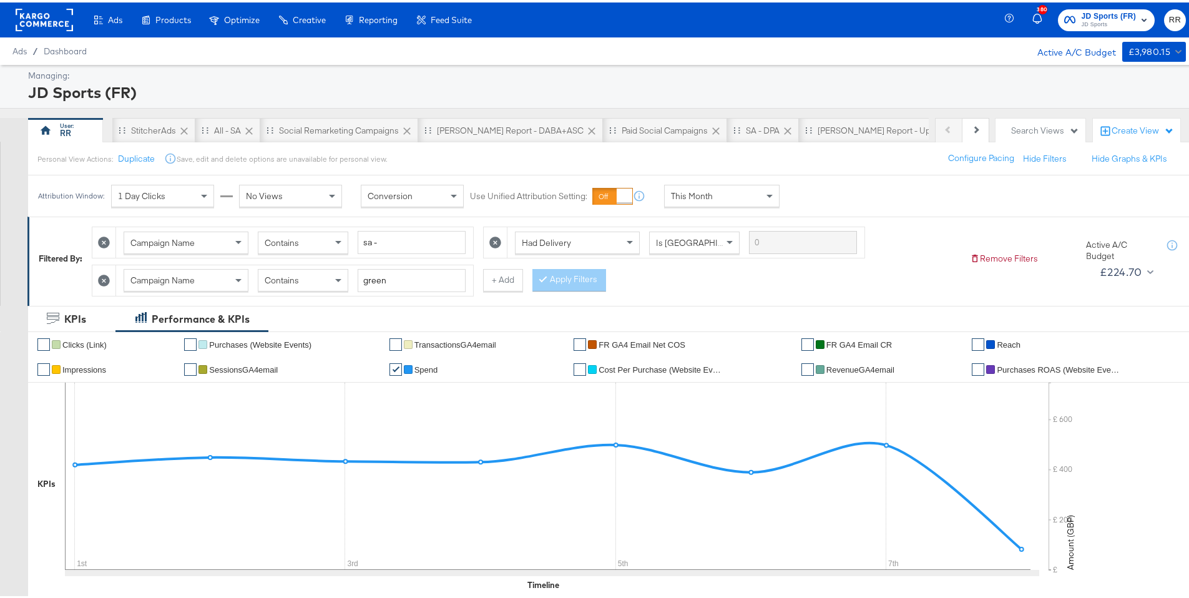
click at [44, 16] on rect at bounding box center [44, 17] width 57 height 22
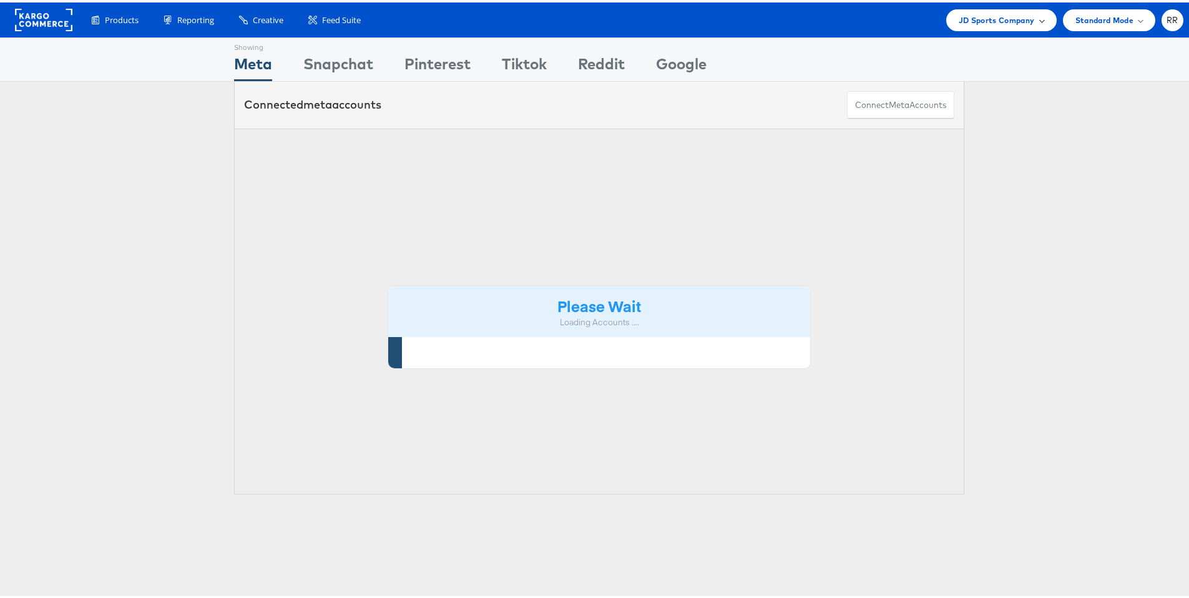
click at [996, 17] on span "JD Sports Company" at bounding box center [997, 17] width 76 height 13
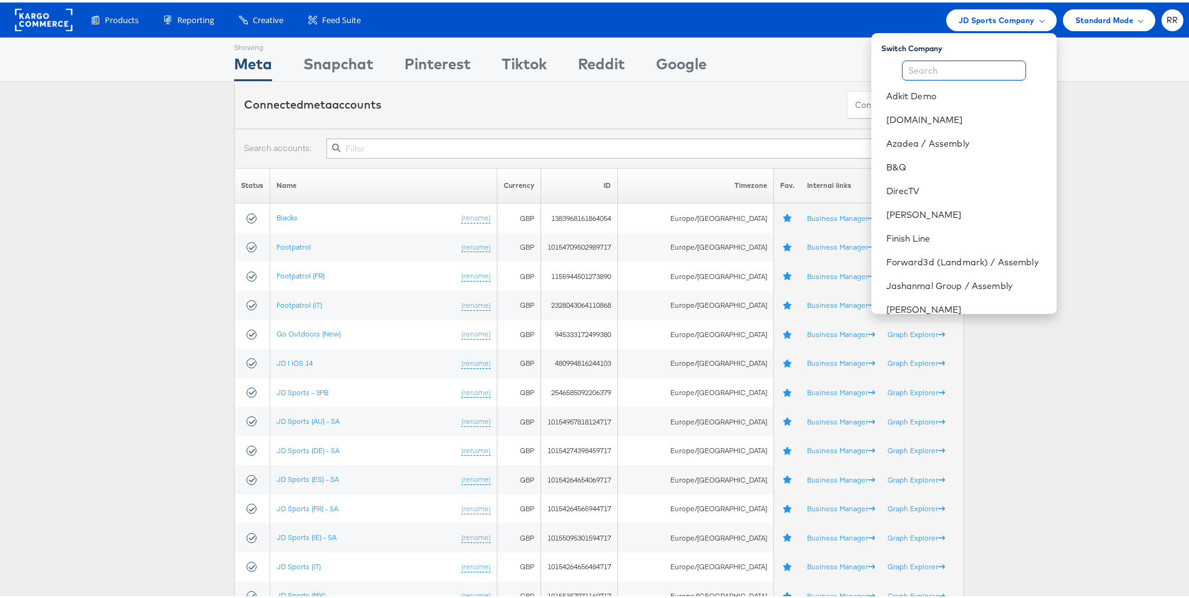
click at [940, 73] on input "text" at bounding box center [964, 68] width 124 height 20
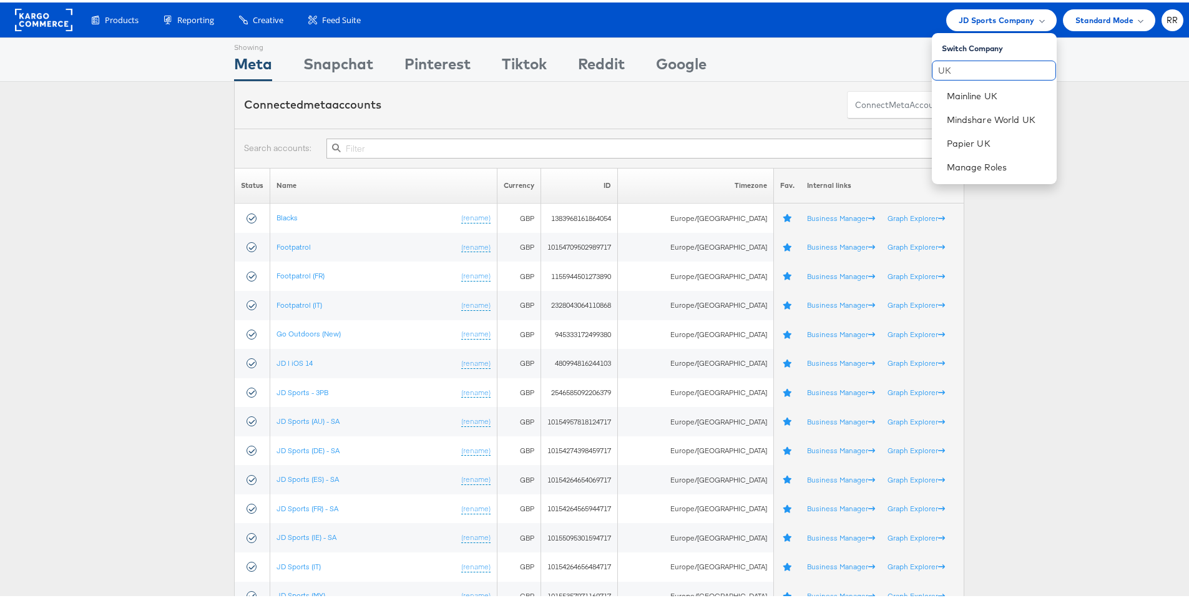
type input "UK"
click at [403, 155] on input "text" at bounding box center [641, 146] width 628 height 20
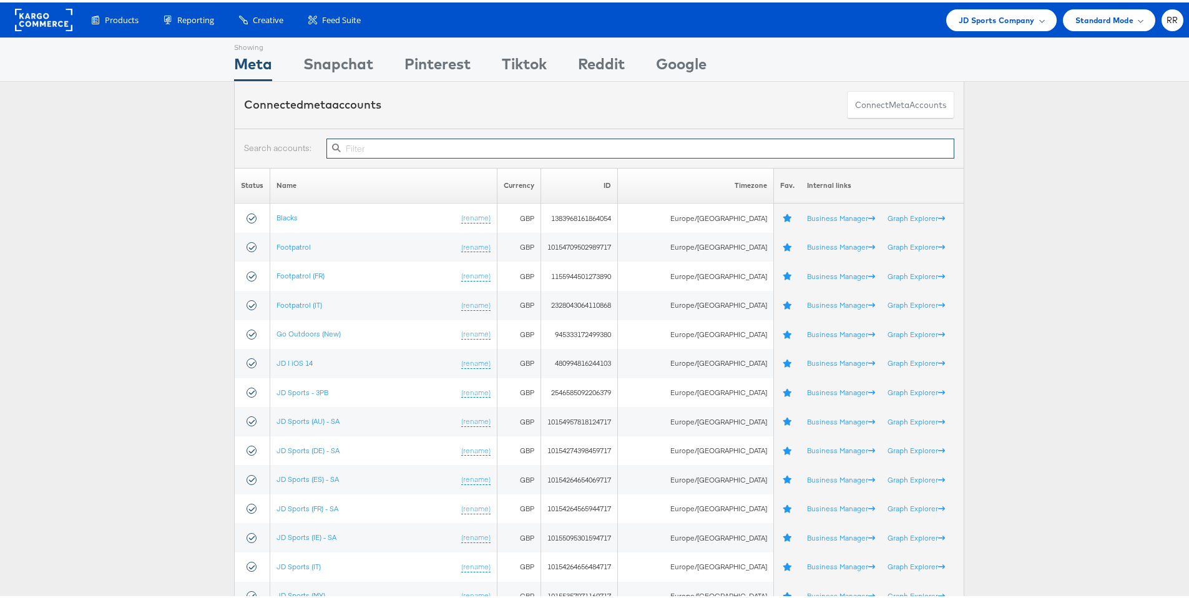
click at [405, 154] on input "text" at bounding box center [641, 146] width 628 height 20
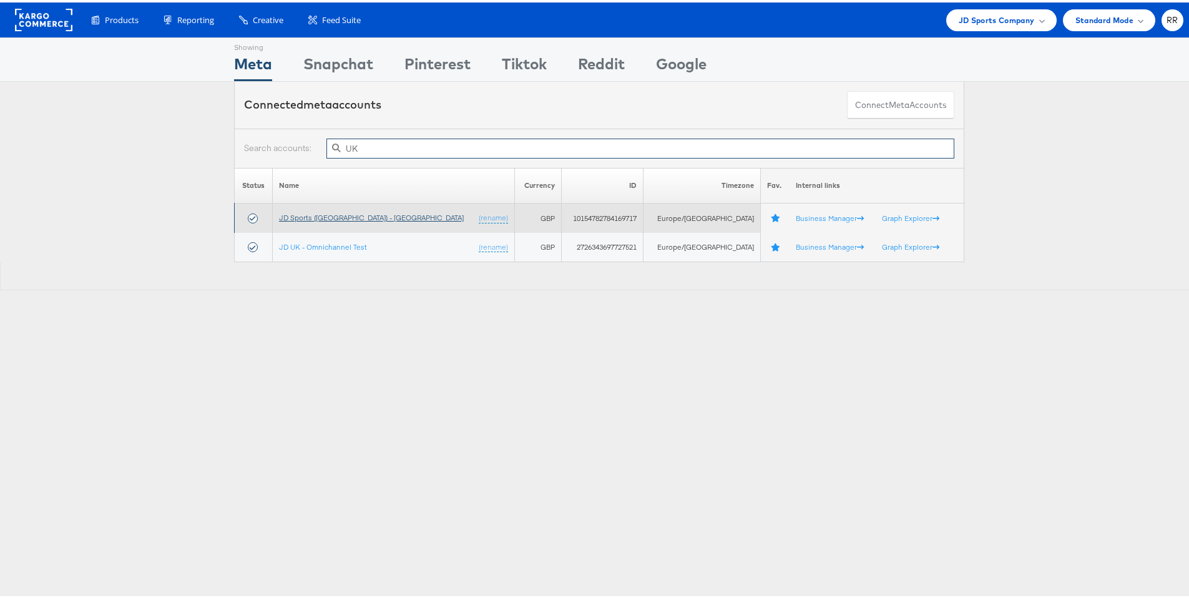
type input "UK"
click at [330, 214] on link "JD Sports ([GEOGRAPHIC_DATA]) - [GEOGRAPHIC_DATA]" at bounding box center [371, 214] width 185 height 9
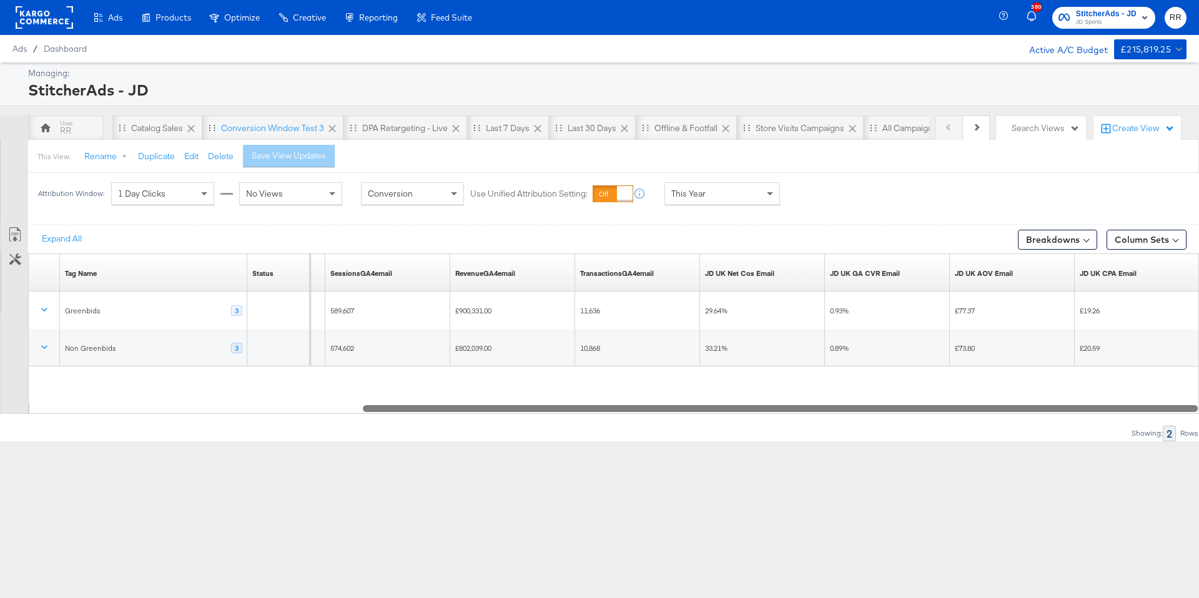
drag, startPoint x: 794, startPoint y: 412, endPoint x: 1221, endPoint y: 381, distance: 428.2
click at [1198, 381] on html "Ads Products Optimize Creative Reporting Feed Suite 380 StitcherAds - JD JD Spo…" at bounding box center [599, 299] width 1199 height 598
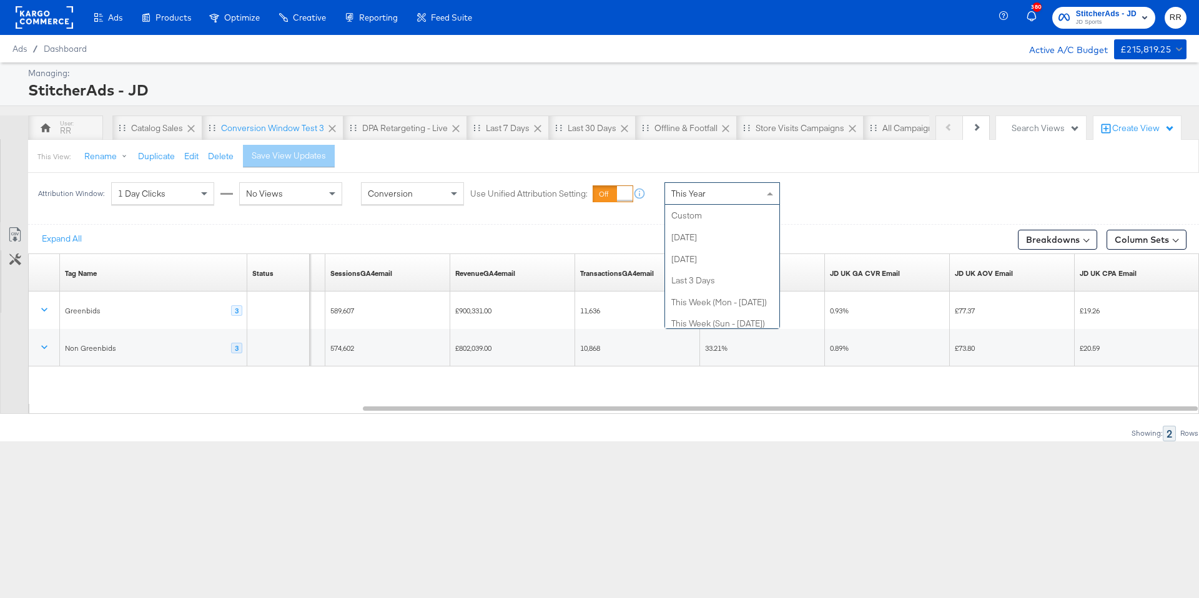
click at [742, 185] on div "This Year" at bounding box center [722, 193] width 114 height 21
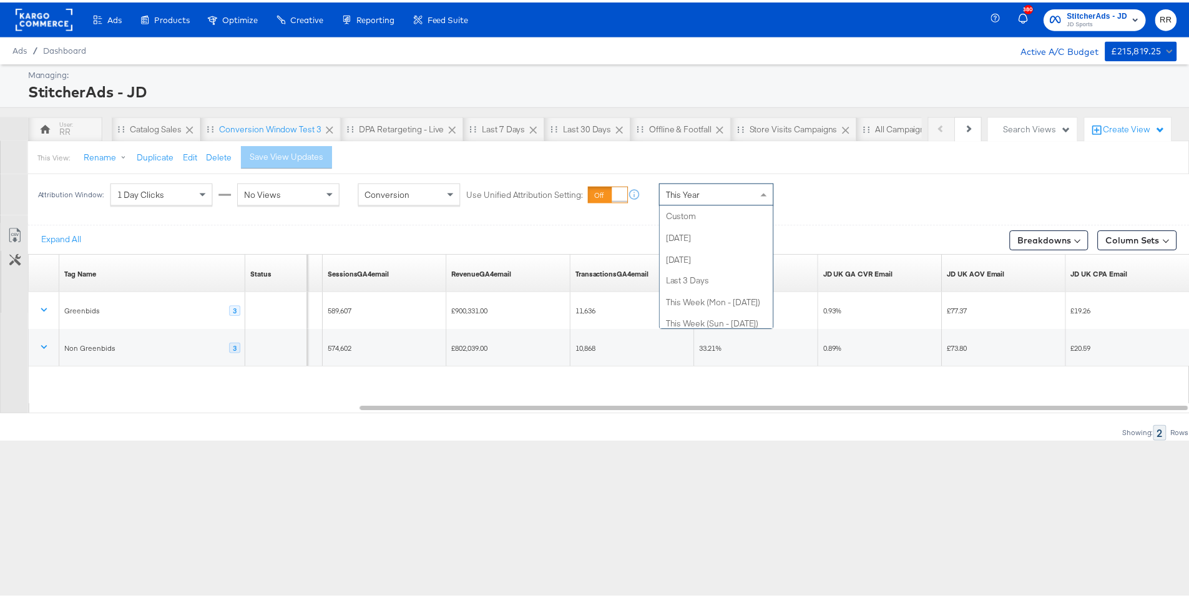
scroll to position [243, 0]
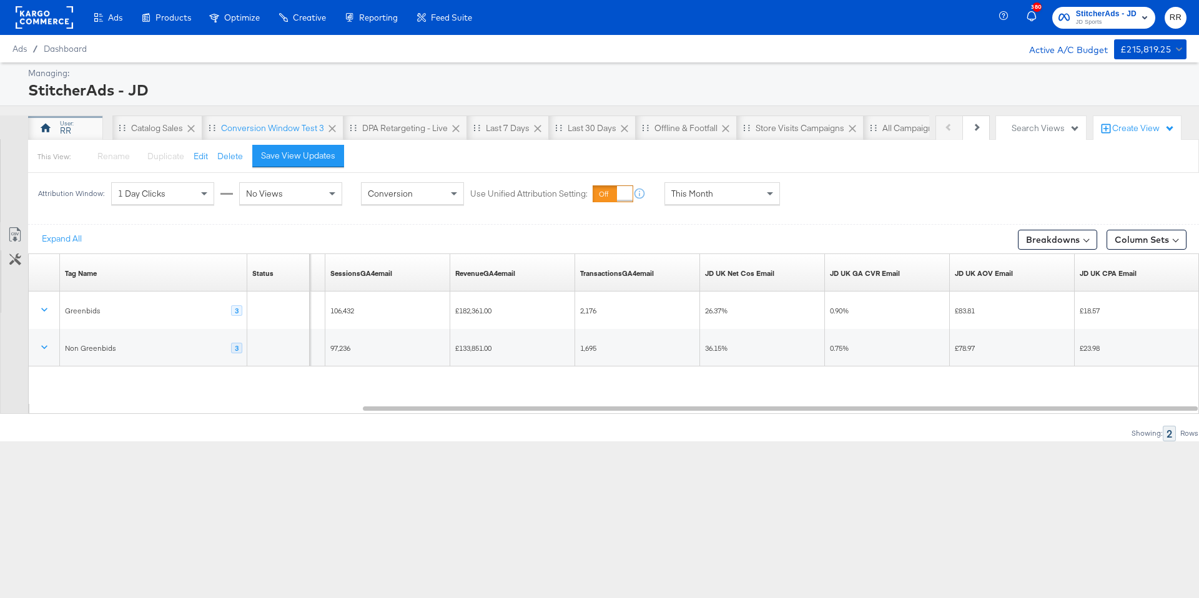
click at [94, 130] on div "RR" at bounding box center [65, 127] width 75 height 25
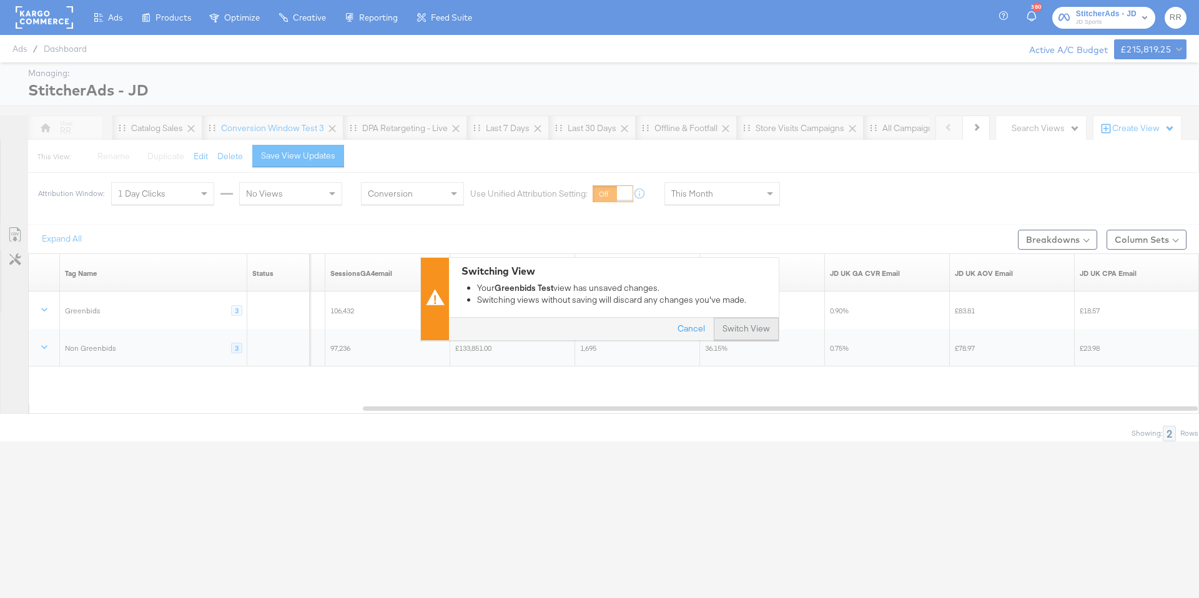
click at [742, 328] on button "Switch View" at bounding box center [746, 329] width 65 height 22
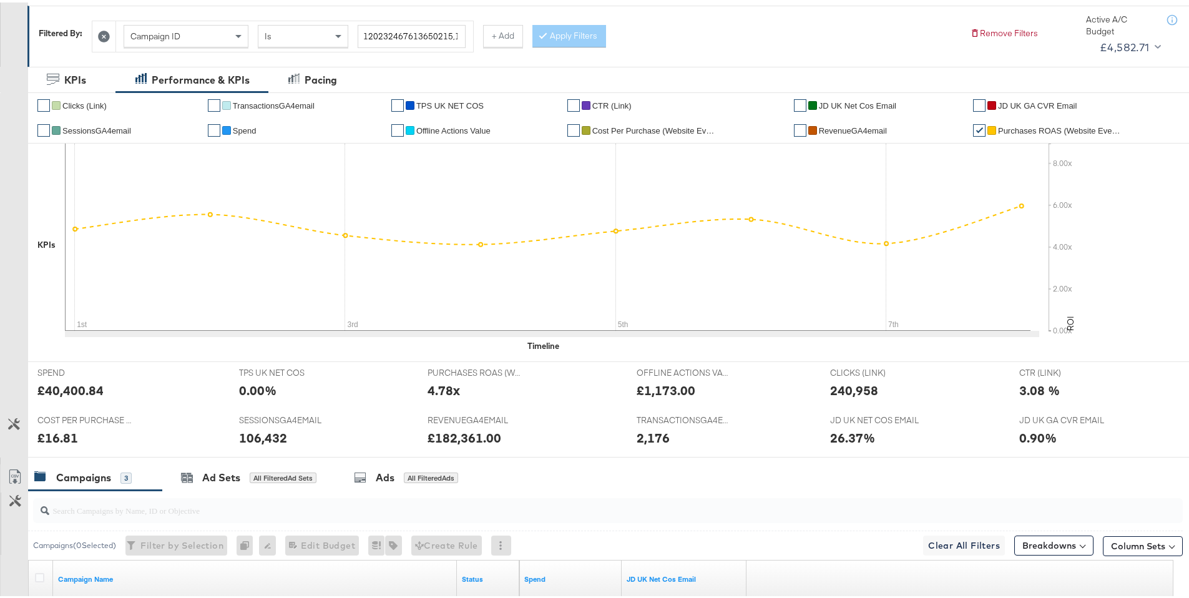
scroll to position [97, 0]
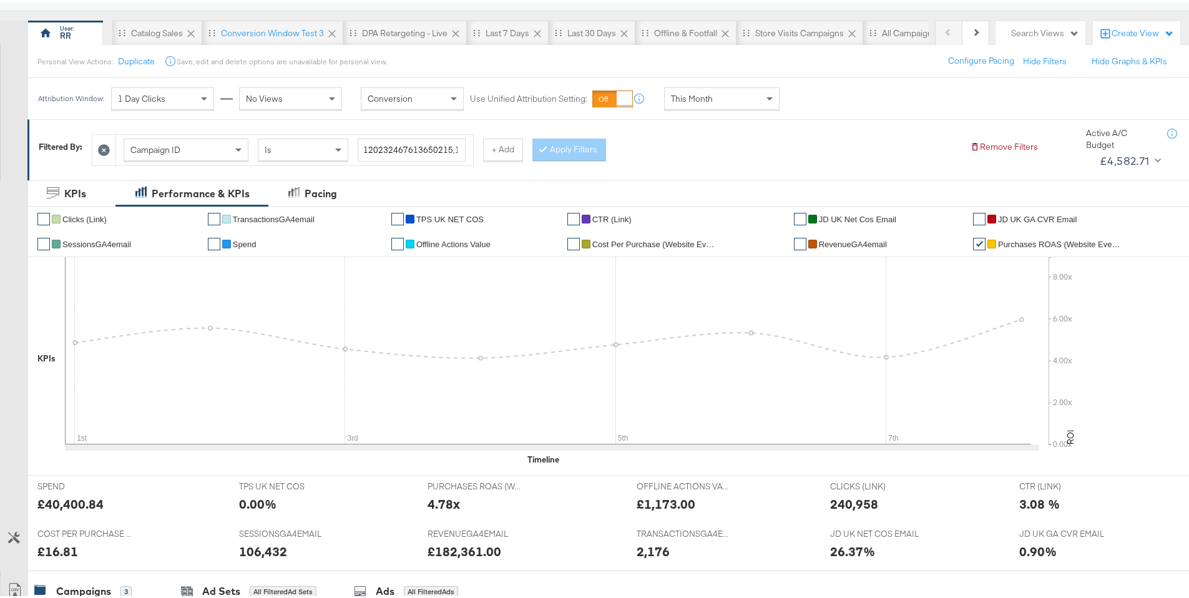
click at [835, 241] on span "RevenueGA4email" at bounding box center [853, 241] width 68 height 9
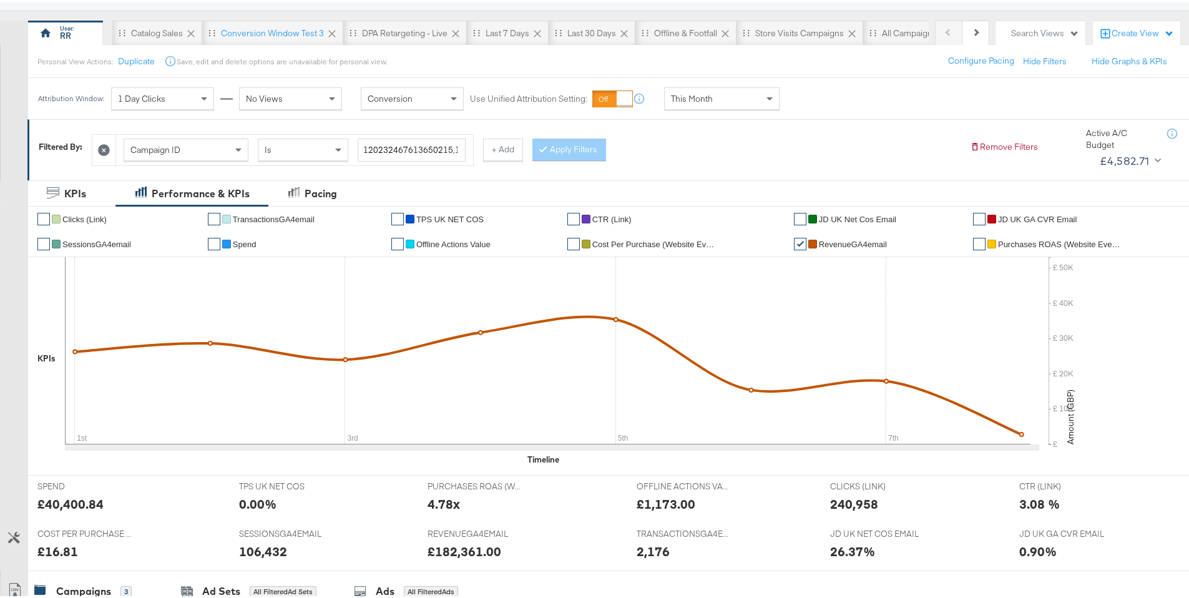
click at [740, 87] on div "This Month" at bounding box center [722, 96] width 114 height 21
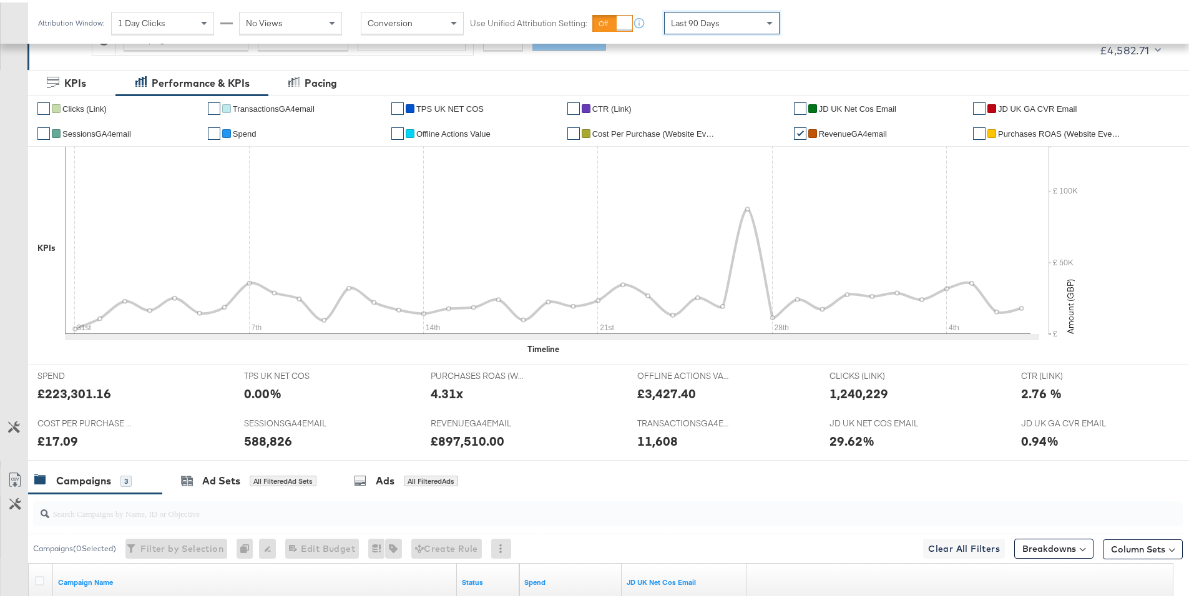
scroll to position [169, 0]
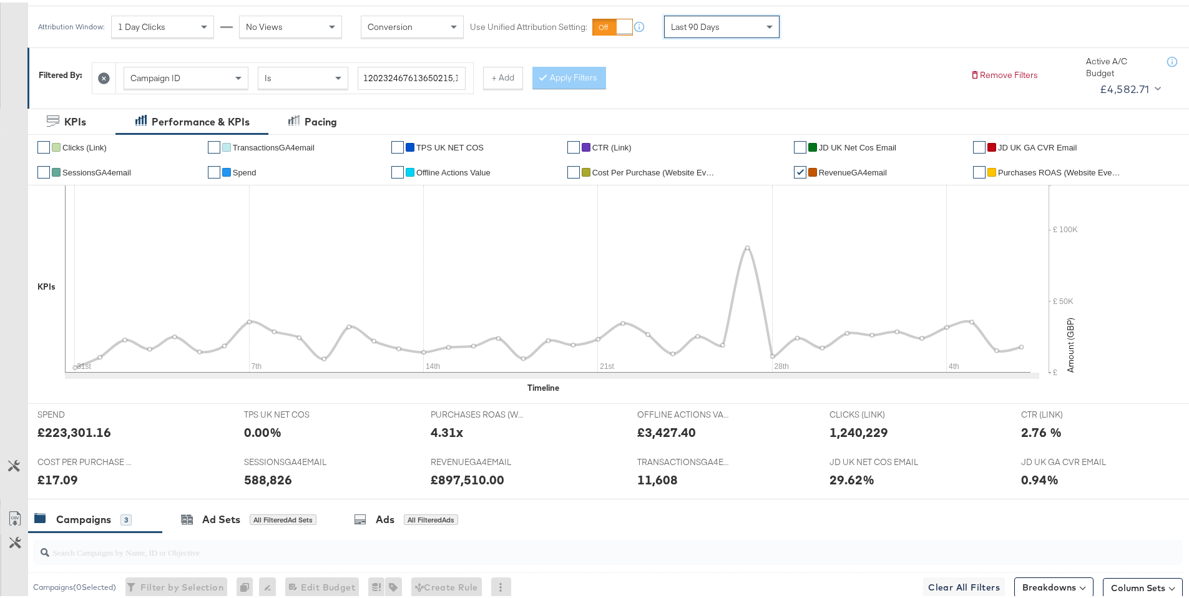
click at [597, 142] on span "CTR (Link)" at bounding box center [611, 144] width 39 height 9
click at [238, 170] on span "Spend" at bounding box center [245, 169] width 24 height 9
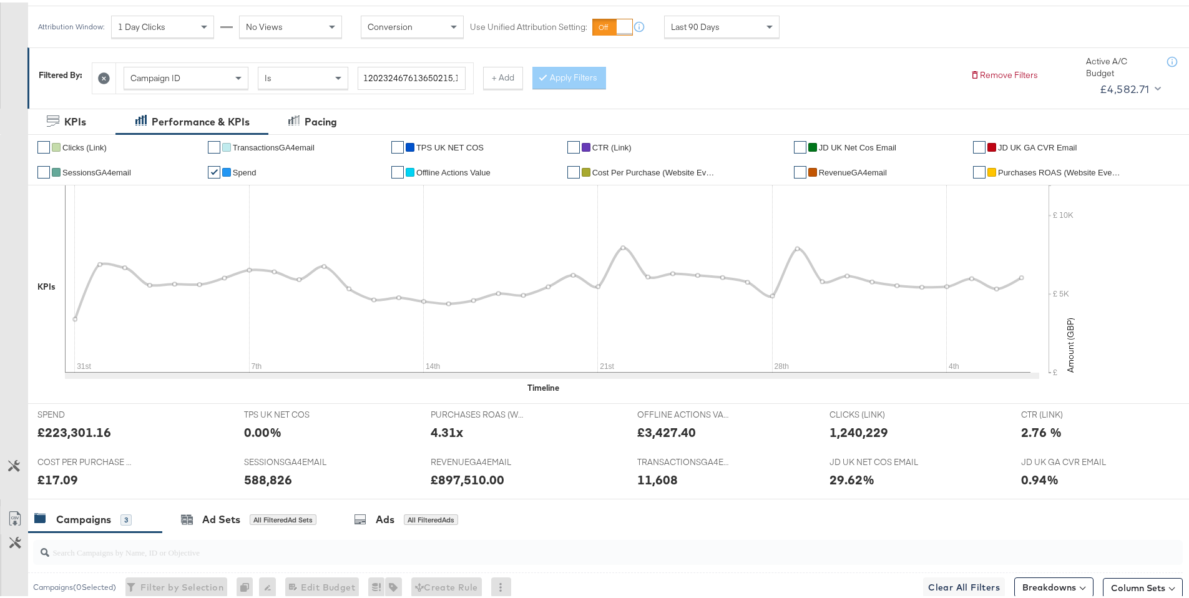
click at [1031, 144] on span "JD UK GA CVR Email" at bounding box center [1037, 144] width 79 height 9
